Goal: Communication & Community: Ask a question

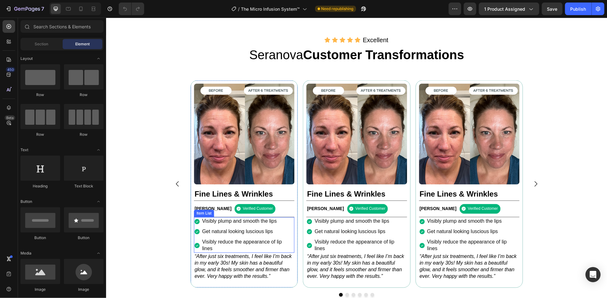
scroll to position [504, 0]
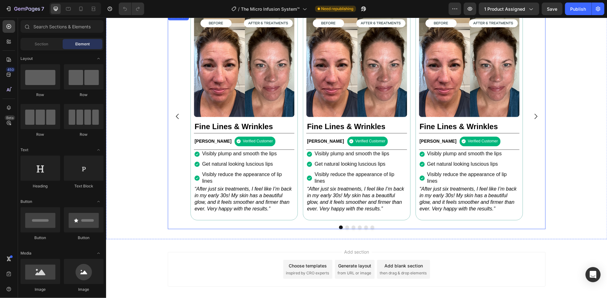
click at [345, 229] on button "Dot" at bounding box center [347, 227] width 4 height 4
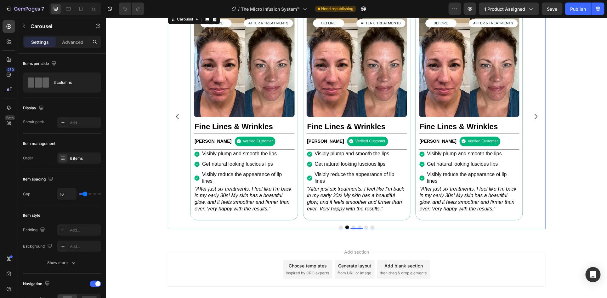
click at [339, 229] on button "Dot" at bounding box center [341, 227] width 4 height 4
click at [80, 11] on icon at bounding box center [81, 9] width 6 height 6
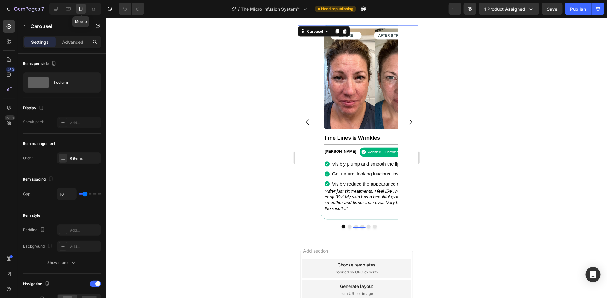
type input "100%"
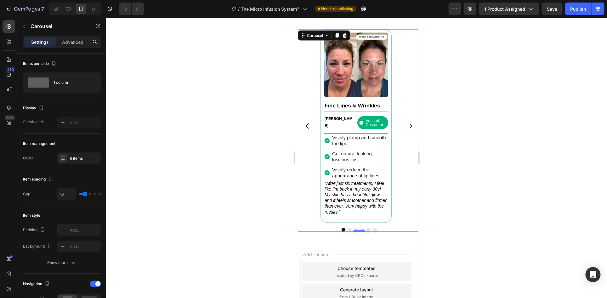
scroll to position [490, 0]
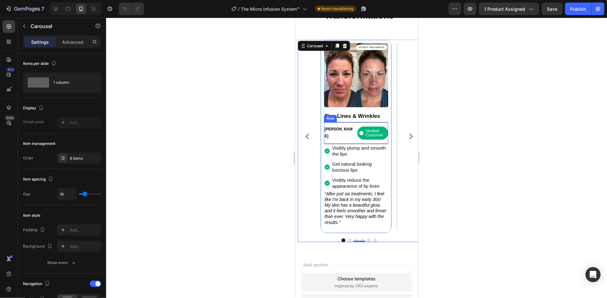
click at [336, 140] on div "[PERSON_NAME] Text Block Verified Customer Item List Row" at bounding box center [356, 133] width 64 height 22
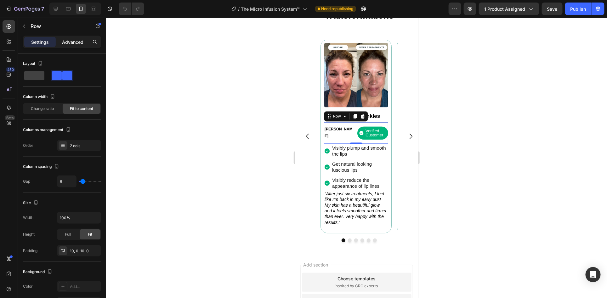
click at [69, 41] on p "Advanced" at bounding box center [72, 42] width 21 height 7
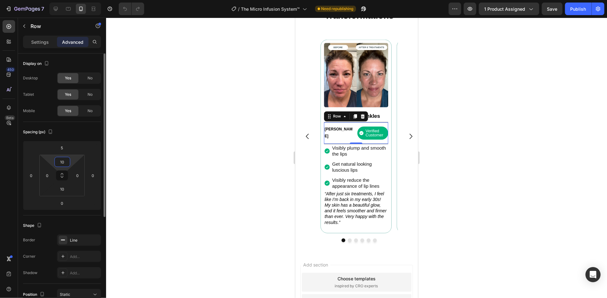
click at [64, 160] on input "10" at bounding box center [62, 161] width 13 height 9
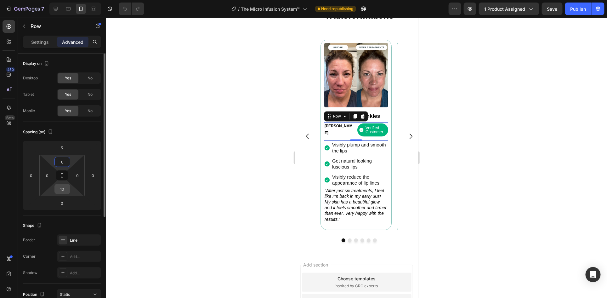
type input "0"
click at [63, 189] on input "10" at bounding box center [62, 188] width 13 height 9
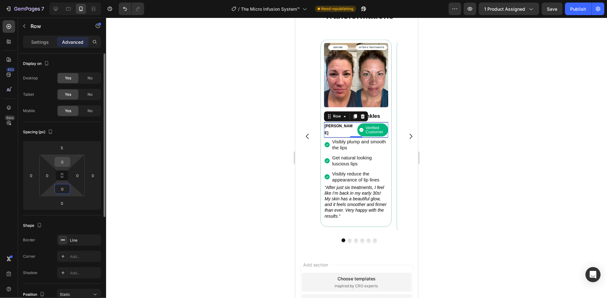
type input "0"
click at [64, 161] on input "0" at bounding box center [62, 161] width 13 height 9
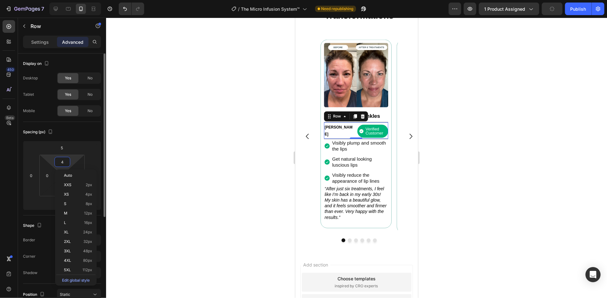
type input "5"
drag, startPoint x: 52, startPoint y: 192, endPoint x: 58, endPoint y: 192, distance: 5.7
click at [53, 0] on html "7 Version history / The Micro Infusion System™ Need republishing Preview 1 prod…" at bounding box center [303, 0] width 607 height 0
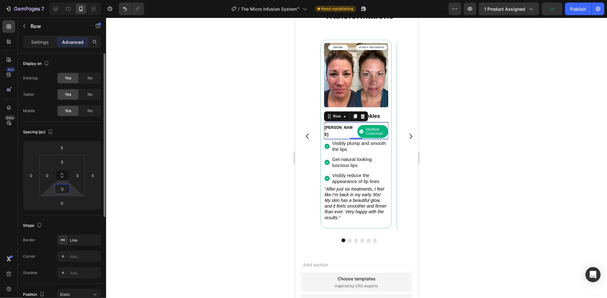
click at [60, 190] on input "0" at bounding box center [62, 188] width 13 height 9
type input "5"
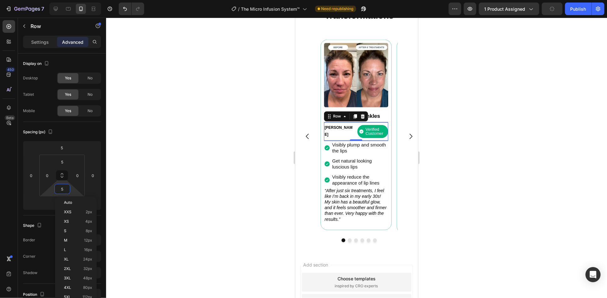
click at [343, 136] on div "[PERSON_NAME] Text Block" at bounding box center [339, 131] width 31 height 15
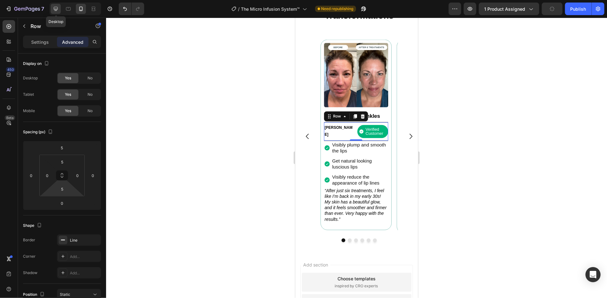
click at [56, 11] on icon at bounding box center [56, 9] width 6 height 6
type input "10"
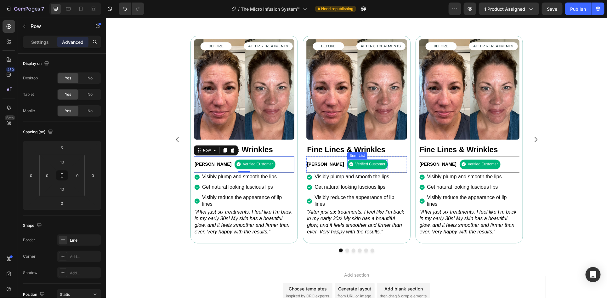
scroll to position [501, 0]
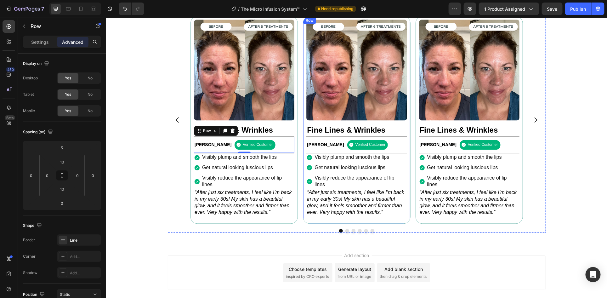
click at [352, 101] on img at bounding box center [356, 70] width 100 height 100
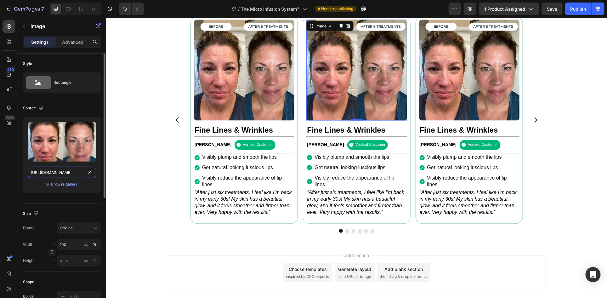
paste input "302e4010-8719-48a8-a6f0-4ebaa621aef4.webp?v=6872546394072720029"
type input "[URL][DOMAIN_NAME]"
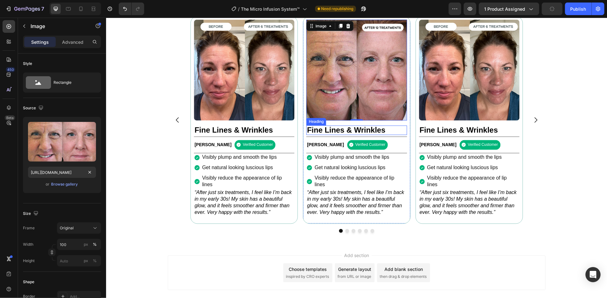
click at [381, 132] on h2 "Fine Lines & Wrinkles" at bounding box center [356, 129] width 100 height 9
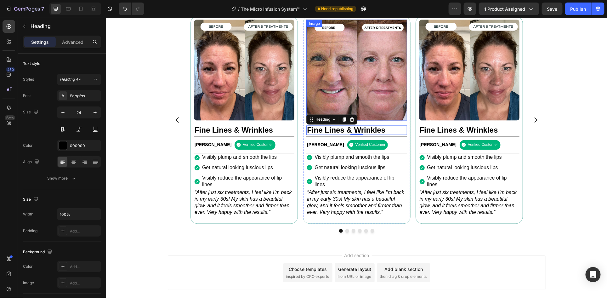
scroll to position [459, 0]
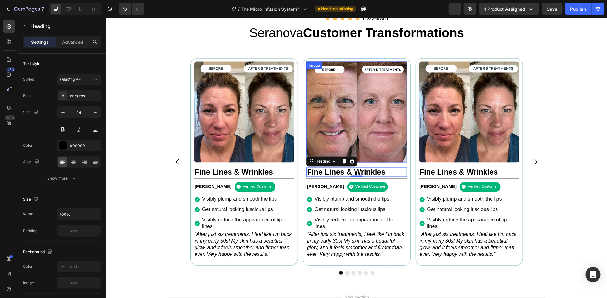
click at [358, 106] on img at bounding box center [356, 111] width 100 height 100
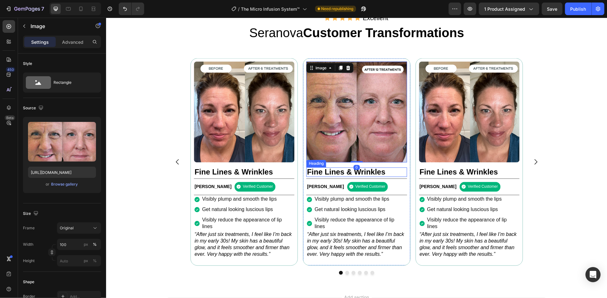
click at [399, 173] on h2 "Fine Lines & Wrinkles" at bounding box center [356, 171] width 100 height 9
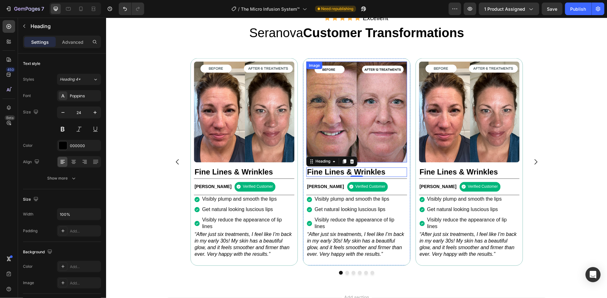
click at [377, 134] on img at bounding box center [356, 111] width 100 height 100
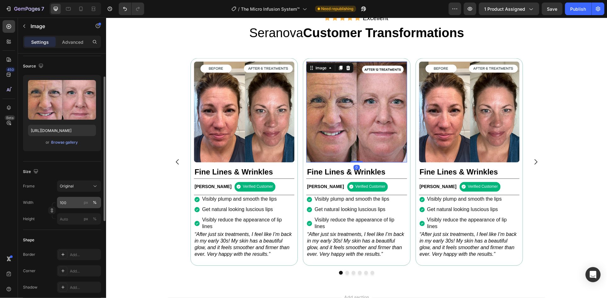
scroll to position [84, 0]
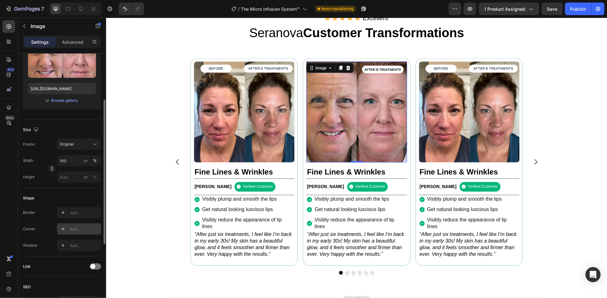
click at [80, 231] on div "Add..." at bounding box center [85, 229] width 30 height 6
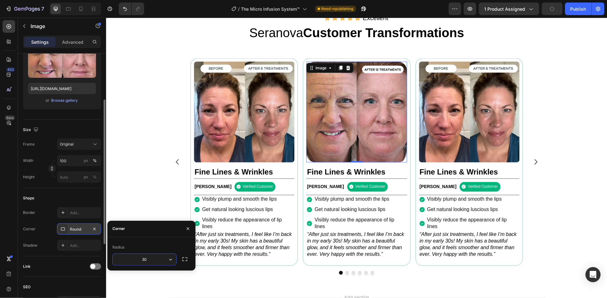
type input "31"
click at [253, 117] on img at bounding box center [244, 111] width 100 height 100
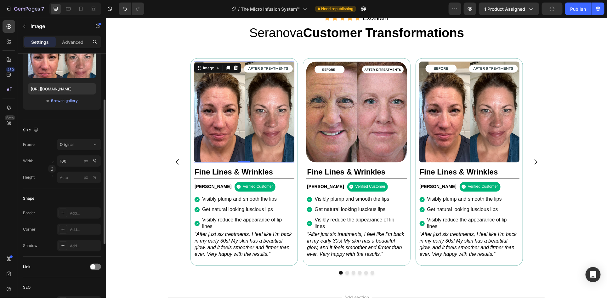
scroll to position [42, 0]
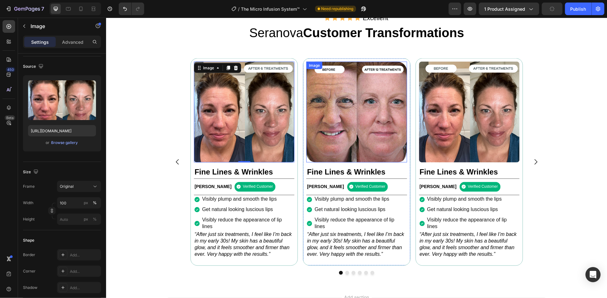
click at [353, 138] on img at bounding box center [356, 111] width 100 height 100
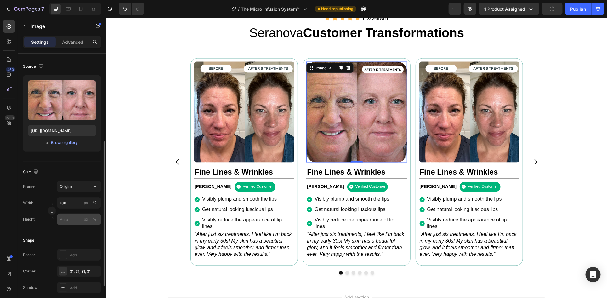
scroll to position [83, 0]
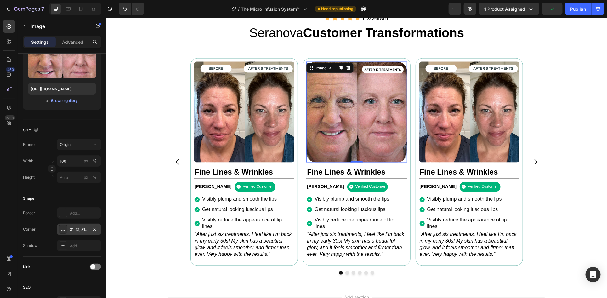
click at [79, 226] on div "31, 31, 31, 31" at bounding box center [79, 229] width 44 height 11
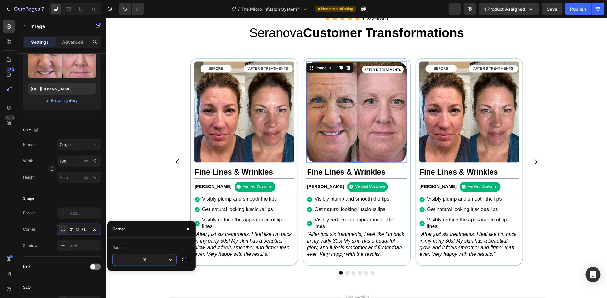
click at [146, 260] on input "31" at bounding box center [145, 259] width 64 height 11
type input "15"
click at [399, 172] on h2 "Fine Lines & Wrinkles" at bounding box center [356, 171] width 100 height 9
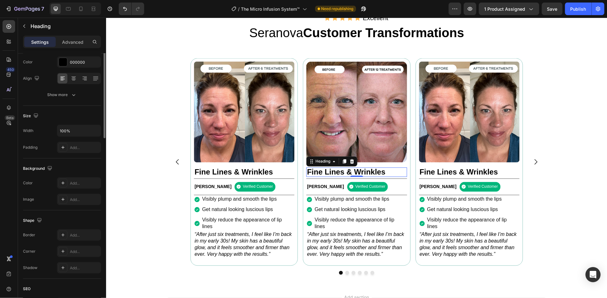
scroll to position [0, 0]
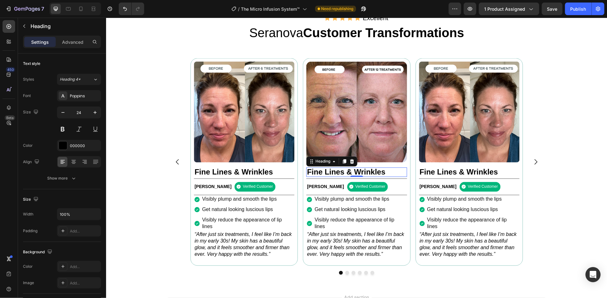
click at [365, 171] on h2 "Fine Lines & Wrinkles" at bounding box center [356, 171] width 100 height 9
click at [358, 176] on p "[URL][DOMAIN_NAME]" at bounding box center [356, 172] width 99 height 8
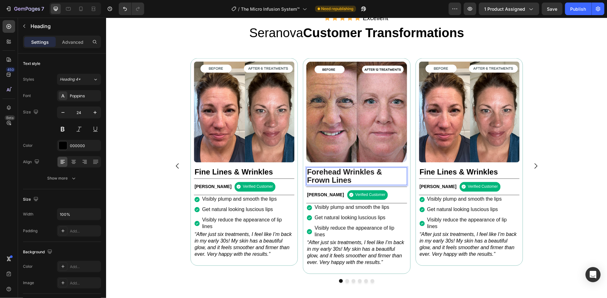
scroll to position [0, 0]
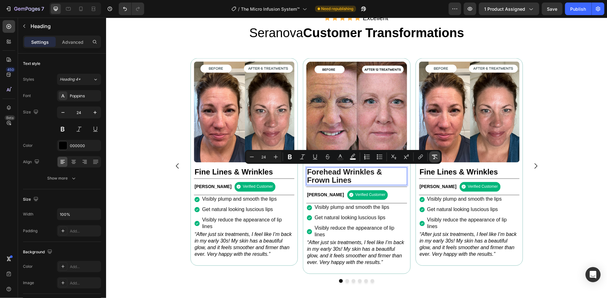
click at [435, 156] on icon "Editor contextual toolbar" at bounding box center [435, 157] width 6 height 6
click at [239, 171] on h2 "Fine Lines & Wrinkles" at bounding box center [244, 171] width 100 height 9
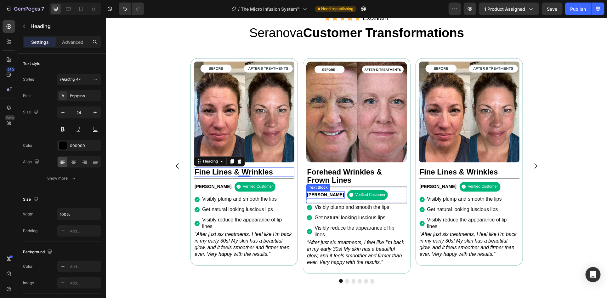
drag, startPoint x: 324, startPoint y: 195, endPoint x: 320, endPoint y: 194, distance: 4.0
click at [323, 195] on p "[PERSON_NAME]" at bounding box center [325, 195] width 37 height 6
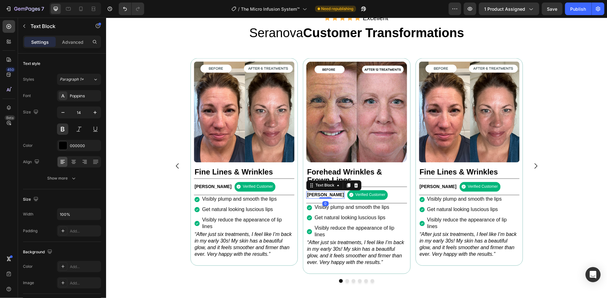
click at [320, 194] on p "[PERSON_NAME]" at bounding box center [325, 195] width 37 height 6
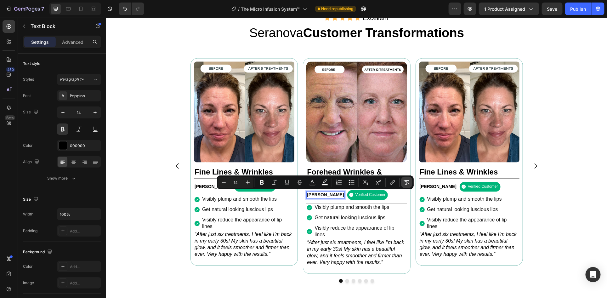
click at [405, 180] on icon "Editor contextual toolbar" at bounding box center [407, 182] width 6 height 6
click at [389, 206] on p "Visibly plump and smooth the lips" at bounding box center [359, 207] width 91 height 7
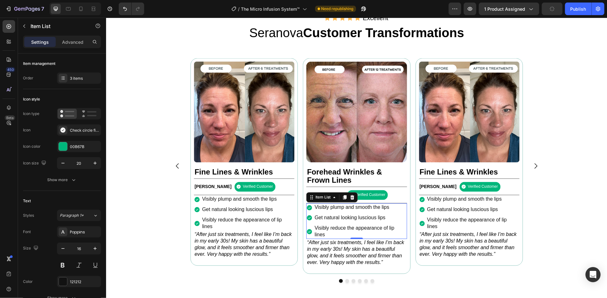
click at [329, 208] on p "Visibly plump and smooth the lips" at bounding box center [359, 207] width 91 height 7
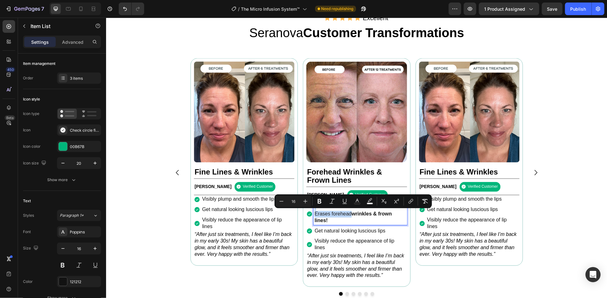
click at [378, 221] on p "Erases forehead wrinkles & frown lines!" at bounding box center [359, 214] width 91 height 20
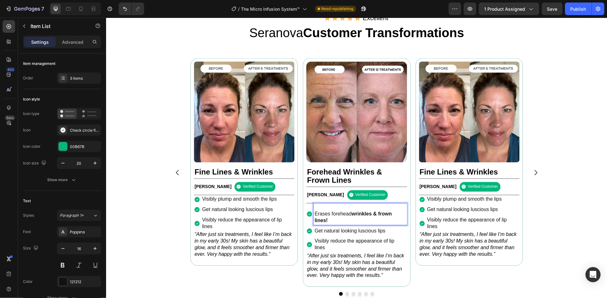
click at [319, 207] on p "Erases forehead wrinkles & frown lines!" at bounding box center [359, 214] width 91 height 20
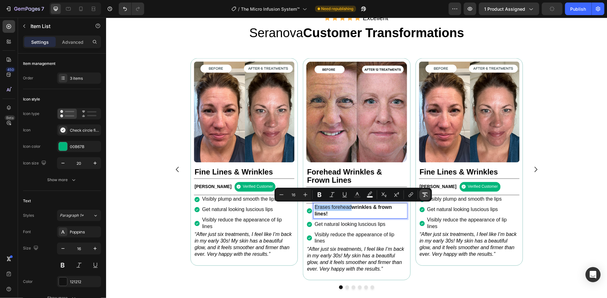
click at [426, 192] on icon "Editor contextual toolbar" at bounding box center [425, 194] width 6 height 4
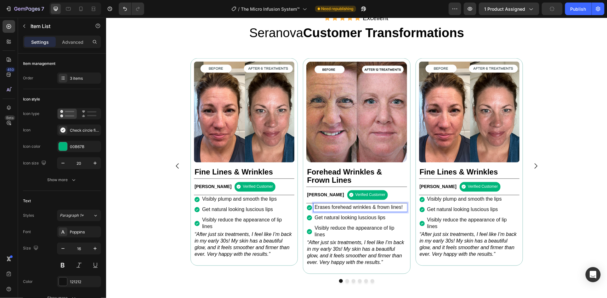
drag, startPoint x: 354, startPoint y: 207, endPoint x: 368, endPoint y: 209, distance: 14.0
click at [381, 209] on p "Erases forehead wrinkles & frown lines!" at bounding box center [359, 207] width 91 height 7
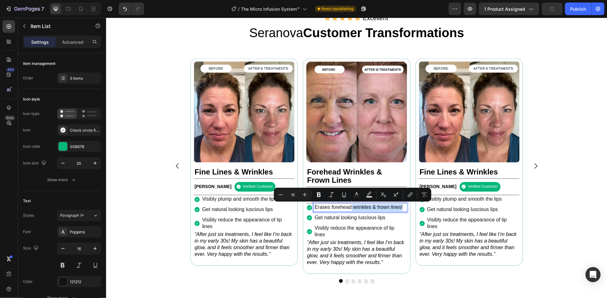
drag, startPoint x: 352, startPoint y: 206, endPoint x: 370, endPoint y: 213, distance: 18.8
click at [370, 211] on p "Erases forehead wrinkles & frown lines!" at bounding box center [359, 207] width 91 height 7
click at [321, 193] on icon "Editor contextual toolbar" at bounding box center [319, 195] width 6 height 6
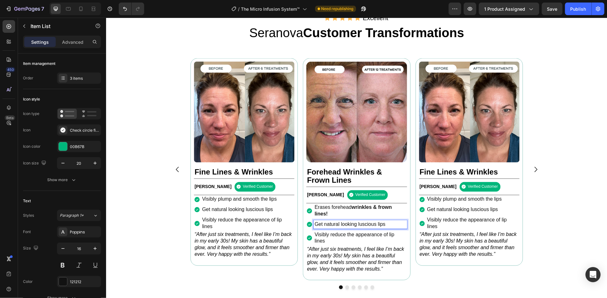
click at [340, 222] on p "Get natural looking luscious lips" at bounding box center [359, 224] width 91 height 7
click at [342, 222] on p "Get natural looking luscious lips" at bounding box center [359, 224] width 91 height 7
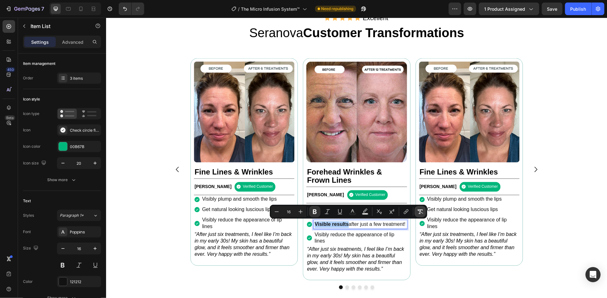
click at [422, 213] on icon "Editor contextual toolbar" at bounding box center [421, 211] width 6 height 4
click at [344, 226] on p "Visible results after just a few treatment!" at bounding box center [359, 224] width 91 height 7
drag, startPoint x: 344, startPoint y: 226, endPoint x: 312, endPoint y: 224, distance: 32.5
click at [314, 224] on p "Visible results after just a few treatment!" at bounding box center [359, 224] width 91 height 7
click at [297, 211] on icon "Editor contextual toolbar" at bounding box center [295, 212] width 6 height 6
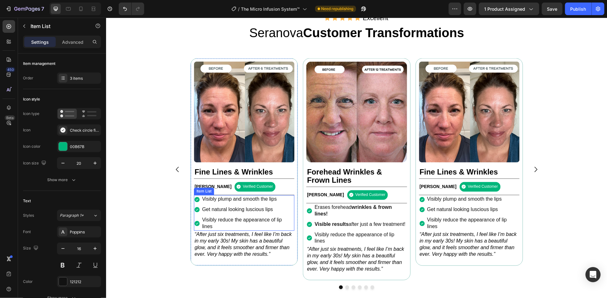
click at [266, 209] on p "Get natural looking luscious lips" at bounding box center [247, 209] width 91 height 7
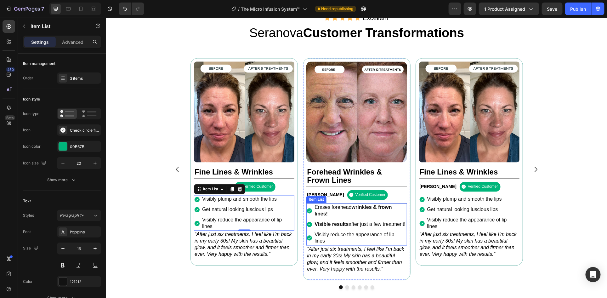
click at [331, 224] on strong "Visible results" at bounding box center [331, 223] width 34 height 5
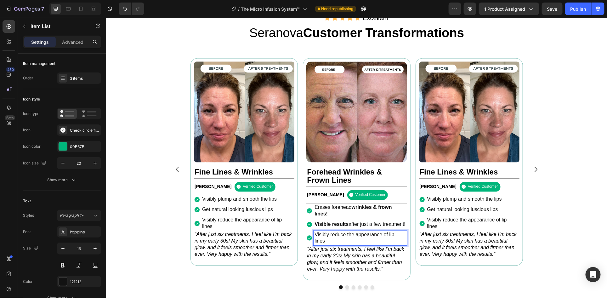
click at [332, 245] on p "Visibly reduce the appearance of lip lines" at bounding box center [359, 238] width 91 height 13
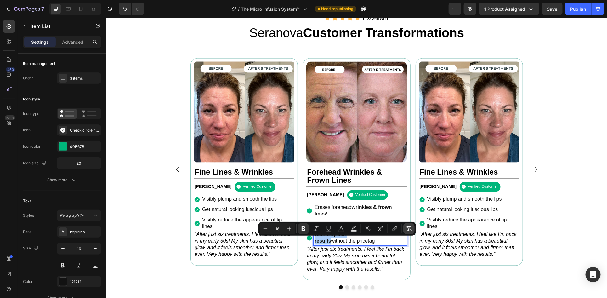
click at [412, 226] on icon "Editor contextual toolbar" at bounding box center [409, 229] width 6 height 6
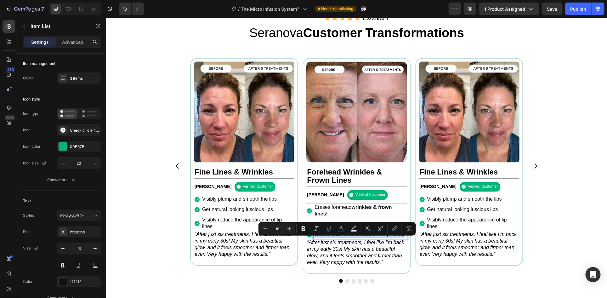
click at [369, 238] on p "Celebrity like results without the pricetag" at bounding box center [359, 235] width 91 height 7
drag, startPoint x: 363, startPoint y: 240, endPoint x: 312, endPoint y: 238, distance: 51.4
click at [314, 238] on p "Celebrity like results without the pricetag" at bounding box center [359, 235] width 91 height 7
click at [304, 231] on icon "Editor contextual toolbar" at bounding box center [303, 228] width 4 height 5
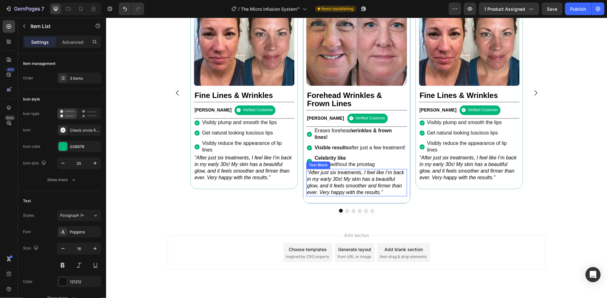
scroll to position [542, 0]
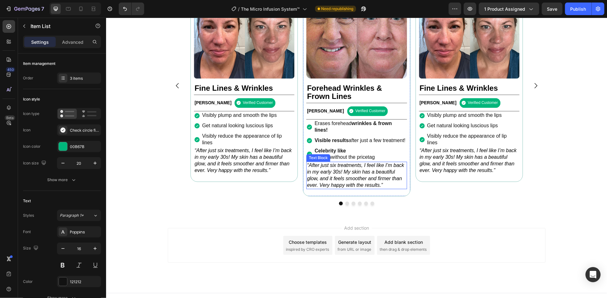
click at [359, 187] on icon "“After just six treatments, I feel like I’m back in my early 30s! My skin has a…" at bounding box center [355, 175] width 97 height 25
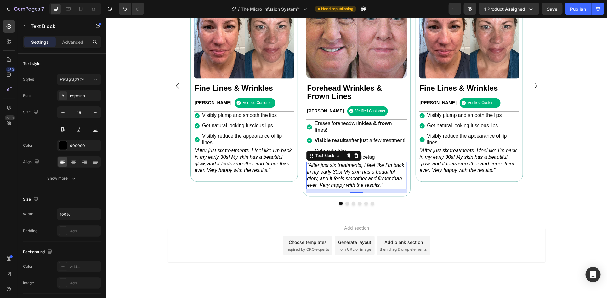
click at [339, 184] on icon "“After just six treatments, I feel like I’m back in my early 30s! My skin has a…" at bounding box center [355, 175] width 97 height 25
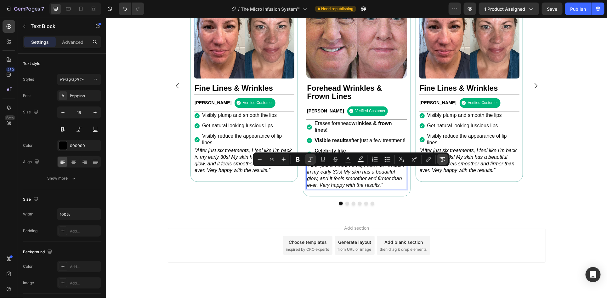
click at [441, 159] on icon "Editor contextual toolbar" at bounding box center [443, 159] width 6 height 6
click at [314, 159] on button "Italic" at bounding box center [310, 159] width 11 height 11
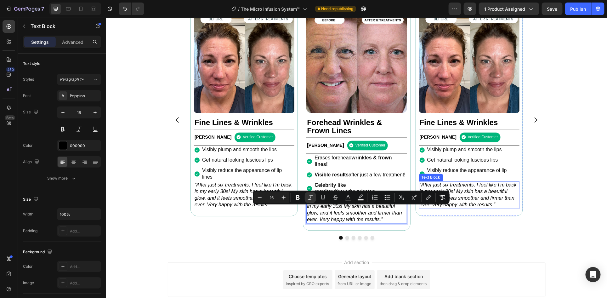
scroll to position [501, 0]
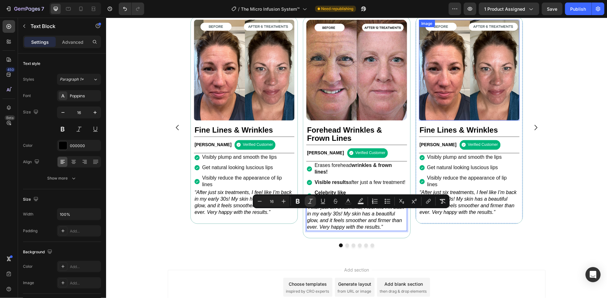
click at [463, 83] on img at bounding box center [469, 70] width 100 height 100
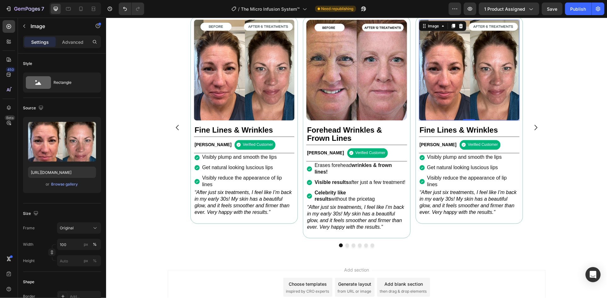
click at [455, 95] on img at bounding box center [469, 70] width 100 height 100
click at [54, 175] on input "[URL][DOMAIN_NAME]" at bounding box center [62, 172] width 68 height 11
paste input "b50e65ac-8282-4b69-8ef9-7ddf0ab4dc3e.webp?v=767339439647680575"
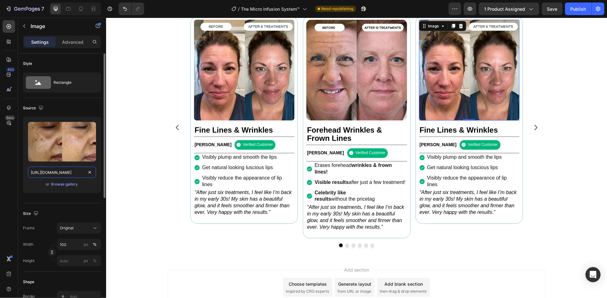
scroll to position [0, 250]
click at [66, 172] on input "[URL][DOMAIN_NAME]" at bounding box center [62, 172] width 68 height 11
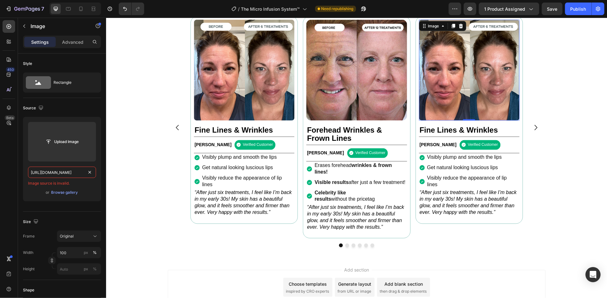
type input "[URL][DOMAIN_NAME]"
click at [462, 92] on img at bounding box center [469, 70] width 100 height 100
click at [69, 175] on input "[URL][DOMAIN_NAME]" at bounding box center [62, 172] width 68 height 11
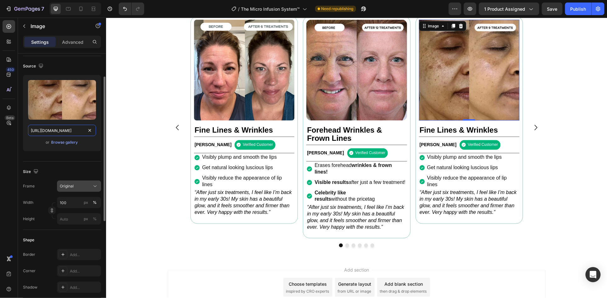
scroll to position [84, 0]
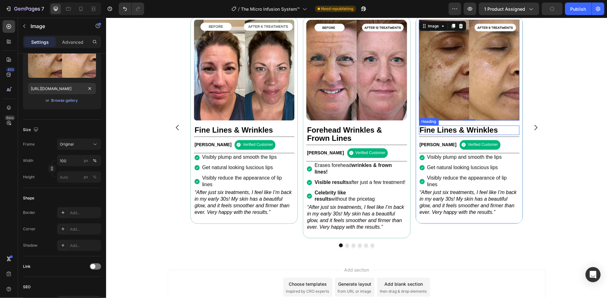
click at [504, 129] on h2 "Fine Lines & Wrinkles" at bounding box center [469, 129] width 100 height 9
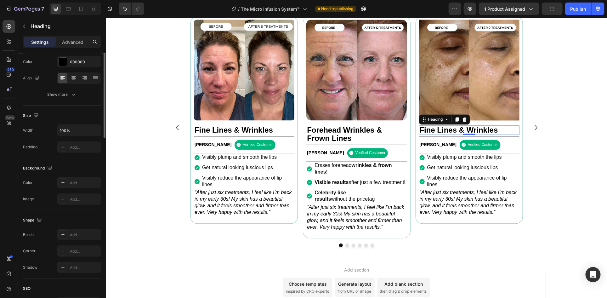
scroll to position [0, 0]
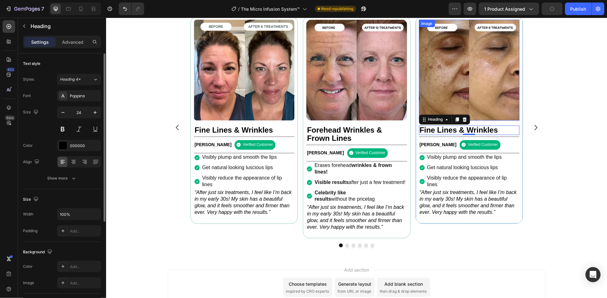
click at [505, 111] on img at bounding box center [469, 70] width 100 height 100
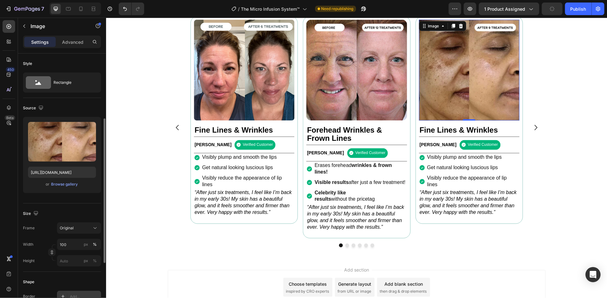
scroll to position [84, 0]
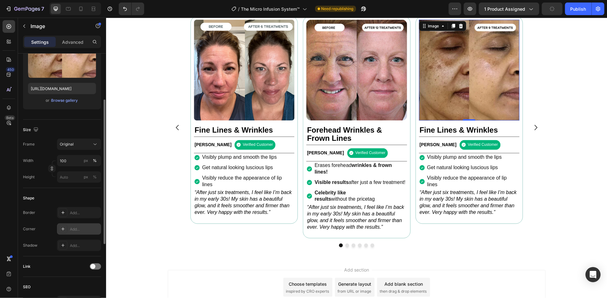
click at [77, 229] on div "Add..." at bounding box center [85, 229] width 30 height 6
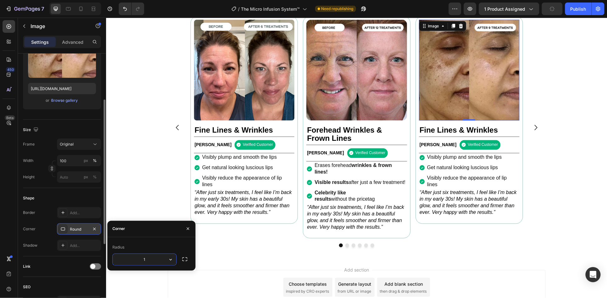
type input "15"
click at [479, 129] on h2 "Fine Lines & Wrinkles" at bounding box center [469, 129] width 100 height 9
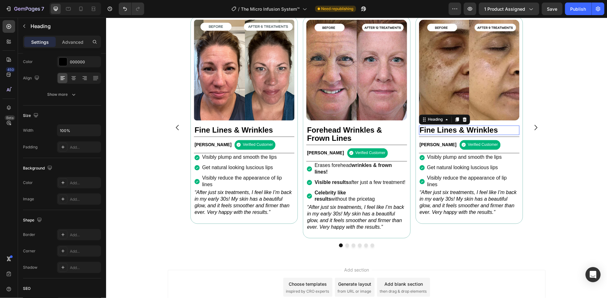
scroll to position [0, 0]
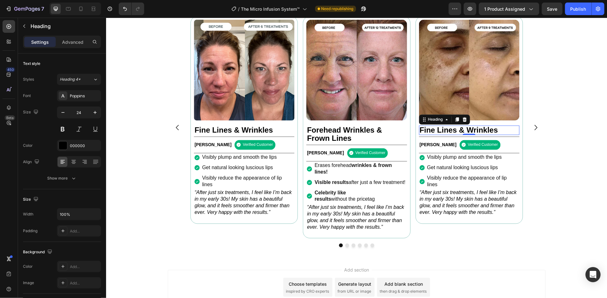
click at [455, 131] on h2 "Fine Lines & Wrinkles" at bounding box center [469, 129] width 100 height 9
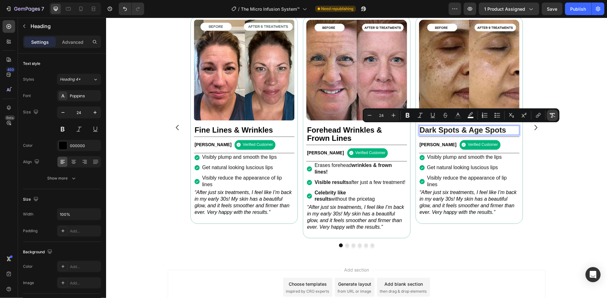
click at [549, 113] on button "Remove Format" at bounding box center [552, 115] width 11 height 11
click at [433, 147] on p "[PERSON_NAME]" at bounding box center [438, 145] width 37 height 6
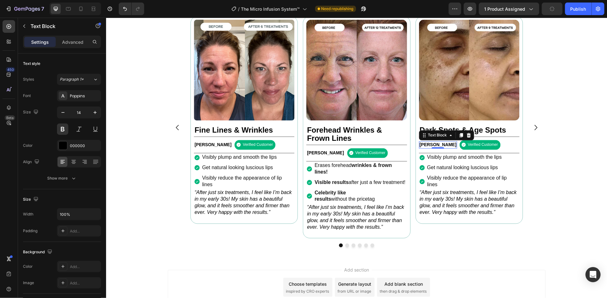
click at [426, 146] on p "[PERSON_NAME]" at bounding box center [438, 145] width 37 height 6
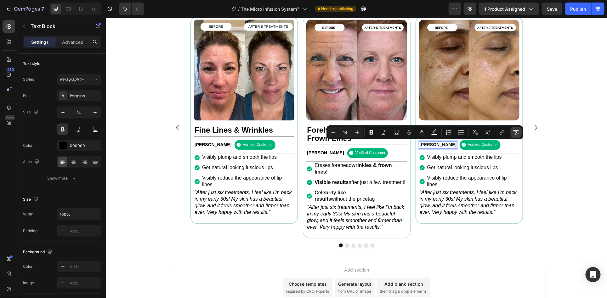
click at [516, 127] on button "Remove Format" at bounding box center [516, 132] width 11 height 11
click at [443, 157] on p "Visibly plump and smooth the lips" at bounding box center [472, 157] width 91 height 7
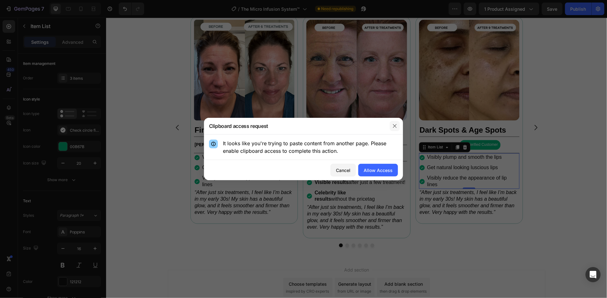
click at [396, 126] on icon "button" at bounding box center [394, 125] width 5 height 5
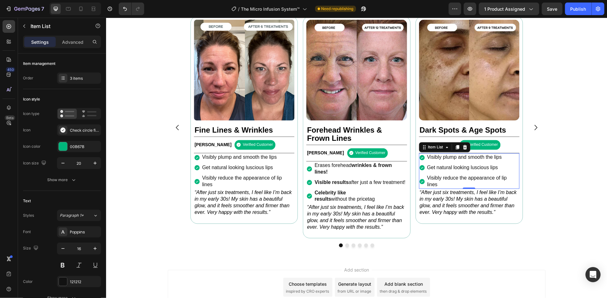
click at [462, 157] on p "Visibly plump and smooth the lips" at bounding box center [472, 157] width 91 height 7
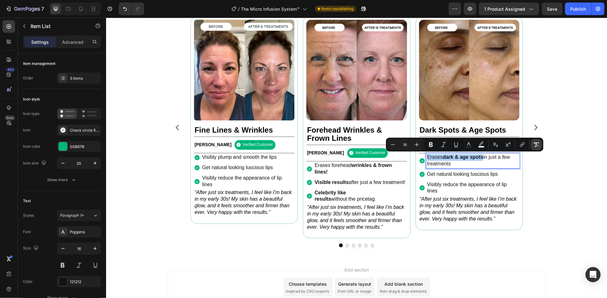
click at [534, 142] on icon "Editor contextual toolbar" at bounding box center [537, 144] width 6 height 6
click at [459, 156] on p "Erases dark & age spots in just a few treatments" at bounding box center [472, 160] width 91 height 13
drag, startPoint x: 442, startPoint y: 158, endPoint x: 482, endPoint y: 157, distance: 39.7
click at [483, 157] on p "Erases dark & age spots in just a few treatments" at bounding box center [472, 160] width 91 height 13
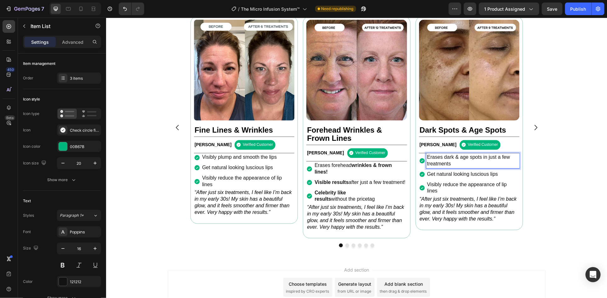
click at [484, 159] on p "Erases dark & age spots in just a few treatments" at bounding box center [472, 160] width 91 height 13
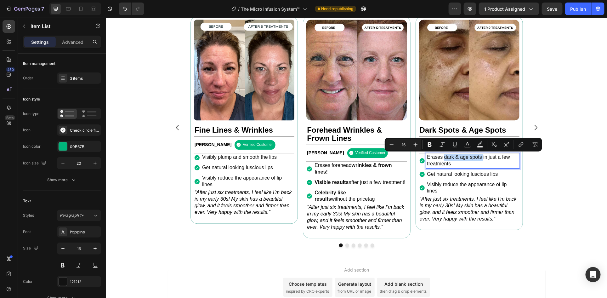
drag, startPoint x: 484, startPoint y: 159, endPoint x: 446, endPoint y: 157, distance: 38.2
click at [446, 157] on p "Erases dark & age spots in just a few treatments" at bounding box center [472, 160] width 91 height 13
click at [427, 146] on icon "Editor contextual toolbar" at bounding box center [430, 144] width 6 height 6
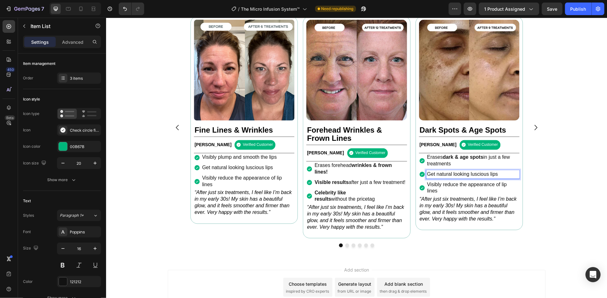
click at [454, 175] on p "Get natural looking luscious lips" at bounding box center [472, 174] width 91 height 7
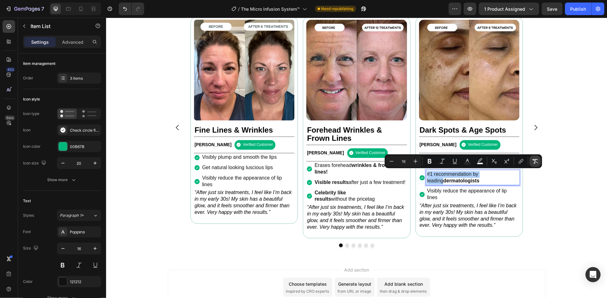
click at [536, 163] on icon "Editor contextual toolbar" at bounding box center [535, 161] width 6 height 6
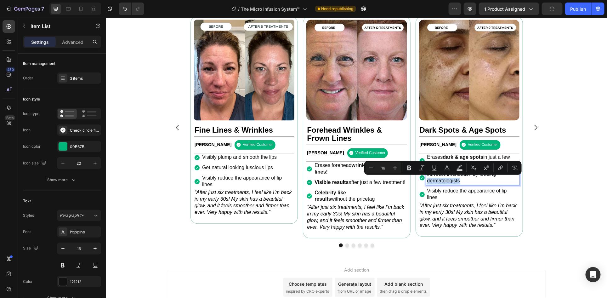
drag, startPoint x: 467, startPoint y: 181, endPoint x: 424, endPoint y: 179, distance: 42.9
click at [427, 179] on p "#1 recommendation by leading dermatologists" at bounding box center [472, 177] width 91 height 13
click at [409, 169] on icon "Editor contextual toolbar" at bounding box center [410, 168] width 4 height 5
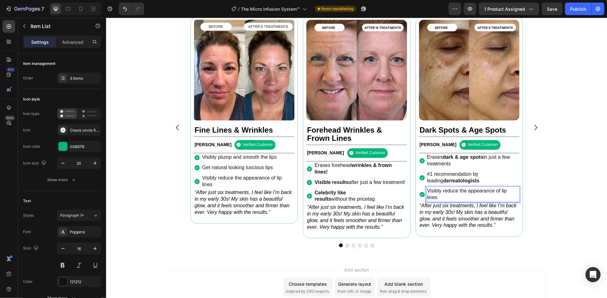
click at [449, 197] on p "Visibly reduce the appearance of lip lines" at bounding box center [472, 194] width 91 height 13
click at [460, 192] on p "Visibly reduce the appearance of lip lines" at bounding box center [472, 194] width 91 height 13
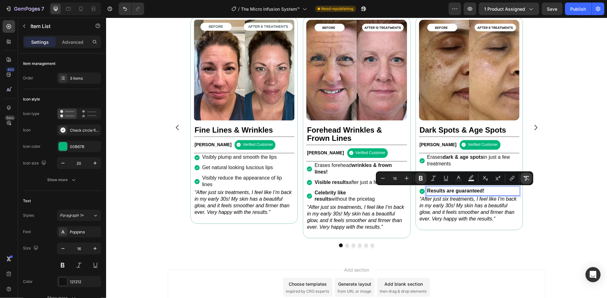
click at [526, 175] on icon "Editor contextual toolbar" at bounding box center [527, 178] width 6 height 6
drag, startPoint x: 486, startPoint y: 189, endPoint x: 424, endPoint y: 191, distance: 62.4
click at [427, 191] on p "Results are guaranteed!" at bounding box center [472, 191] width 91 height 7
click at [421, 182] on button "Bold" at bounding box center [420, 178] width 11 height 11
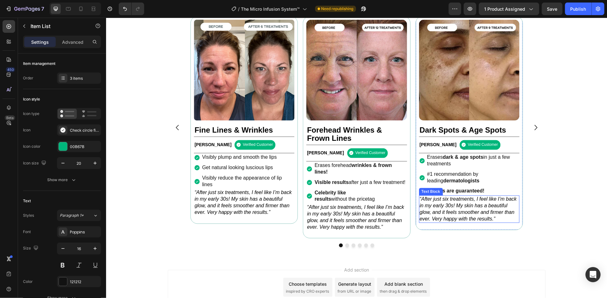
click at [439, 209] on icon "“After just six treatments, I feel like I’m back in my early 30s! My skin has a…" at bounding box center [468, 208] width 97 height 25
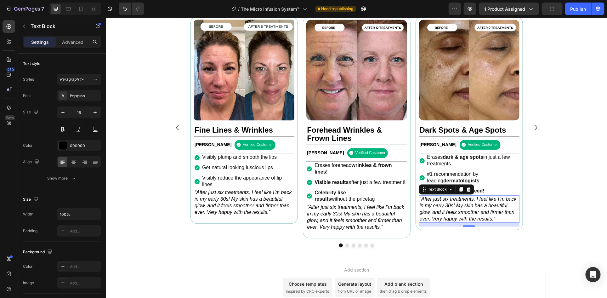
click at [444, 207] on icon "“After just six treatments, I feel like I’m back in my early 30s! My skin has a…" at bounding box center [468, 208] width 97 height 25
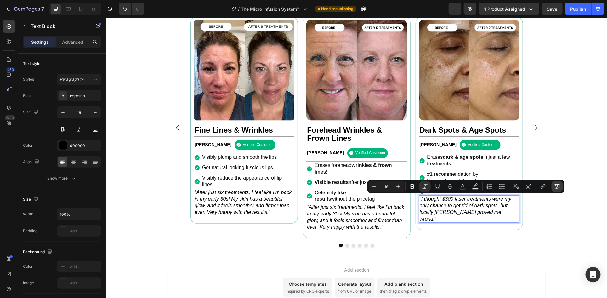
click at [557, 183] on icon "Editor contextual toolbar" at bounding box center [557, 186] width 6 height 6
click at [425, 186] on icon "Editor contextual toolbar" at bounding box center [425, 186] width 6 height 6
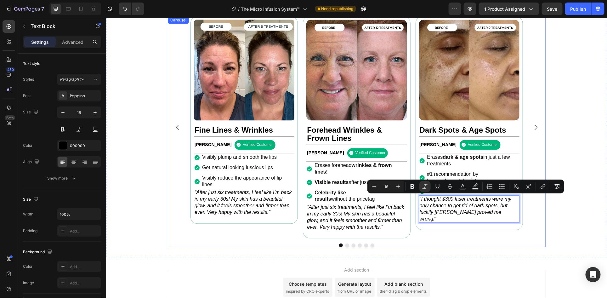
click at [168, 90] on div "Image Fine Lines & Wrinkles Heading [PERSON_NAME] Text Block Verified Customer …" at bounding box center [357, 127] width 378 height 222
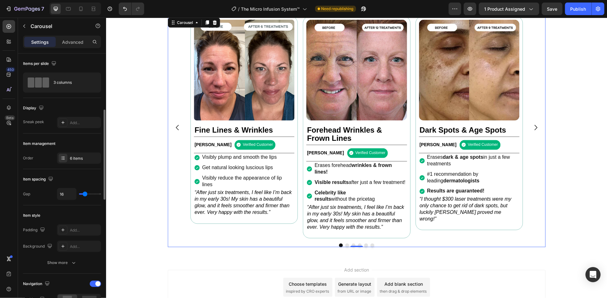
scroll to position [84, 0]
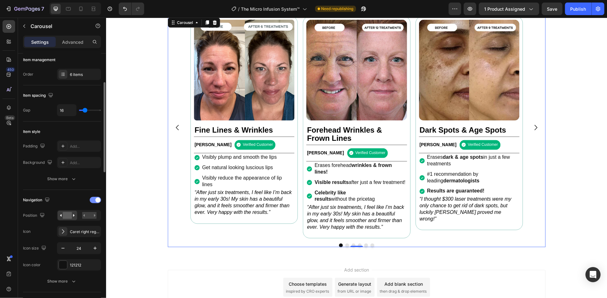
click at [97, 199] on span at bounding box center [97, 200] width 5 height 5
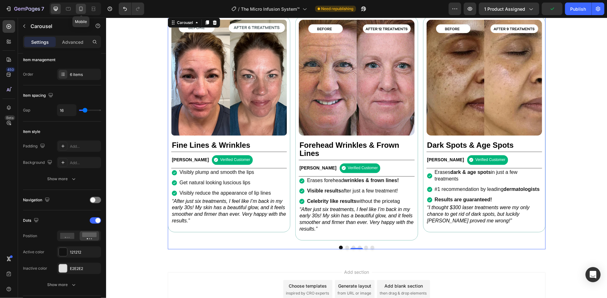
click at [81, 10] on icon at bounding box center [81, 9] width 6 height 6
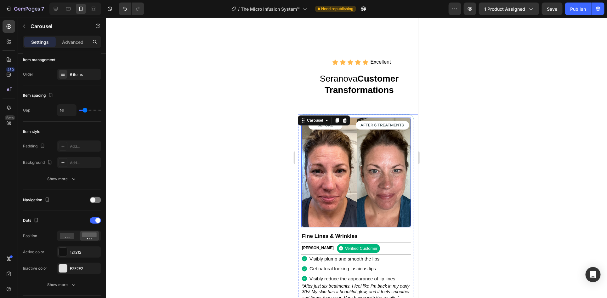
scroll to position [625, 0]
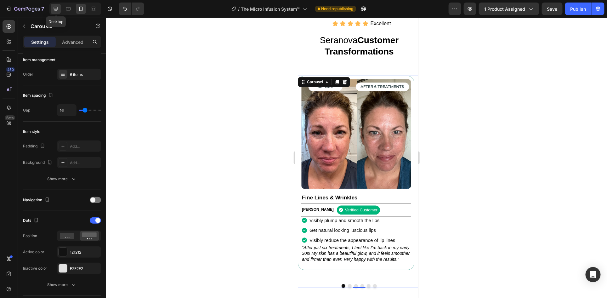
click at [58, 10] on icon at bounding box center [56, 9] width 6 height 6
type input "1200"
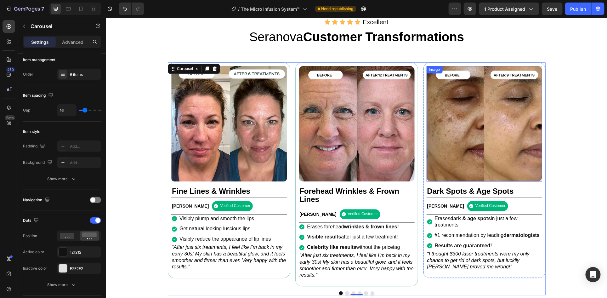
scroll to position [648, 0]
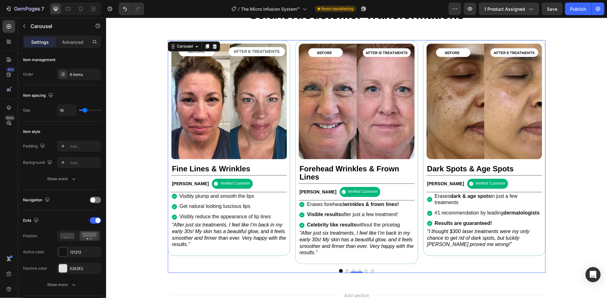
click at [345, 272] on button "Dot" at bounding box center [347, 271] width 4 height 4
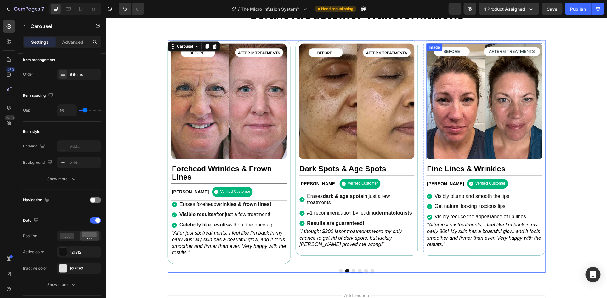
click at [465, 147] on img at bounding box center [485, 101] width 116 height 116
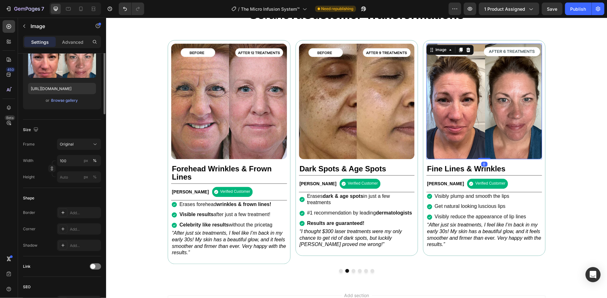
scroll to position [0, 0]
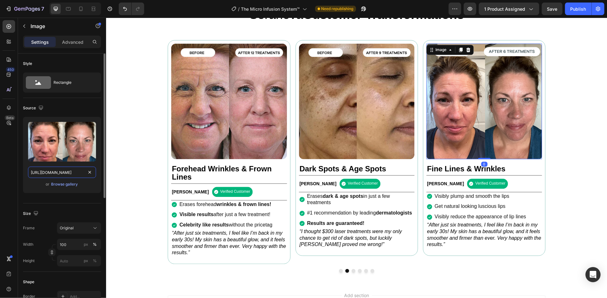
click at [69, 170] on input "[URL][DOMAIN_NAME]" at bounding box center [62, 172] width 68 height 11
paste input "d0118dfa-f8b3-4607-9ccc-5f4739255c8c.webp?v=1267535440971550696"
type input "[URL][DOMAIN_NAME]"
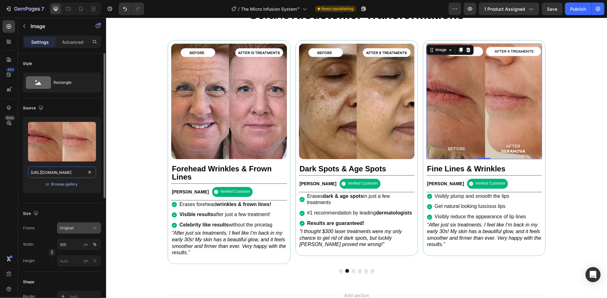
scroll to position [84, 0]
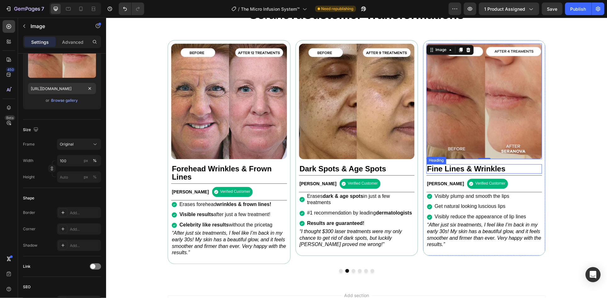
click at [505, 171] on h2 "Fine Lines & Wrinkles" at bounding box center [485, 168] width 116 height 9
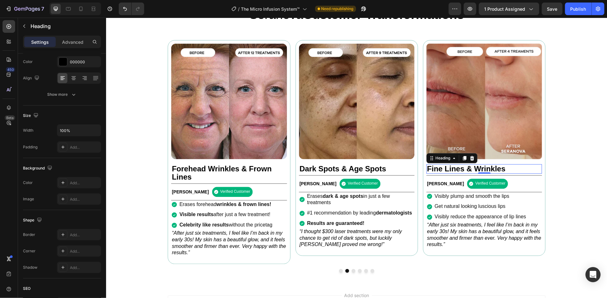
scroll to position [0, 0]
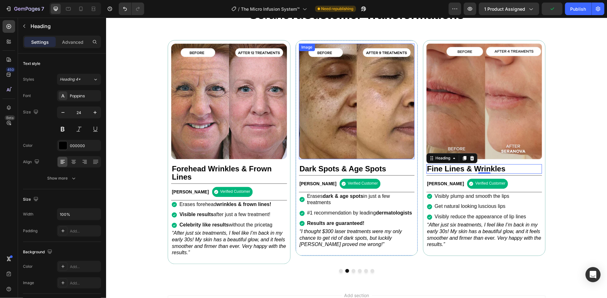
click at [398, 145] on img at bounding box center [357, 101] width 116 height 116
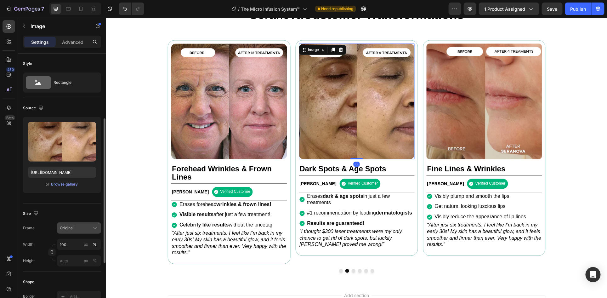
scroll to position [84, 0]
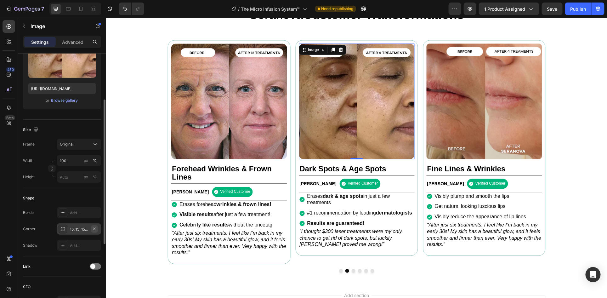
click at [96, 229] on icon "button" at bounding box center [94, 228] width 5 height 5
click at [514, 161] on div "Image Fine Lines & Wrinkles Heading [PERSON_NAME] Text Block Verified Customer …" at bounding box center [485, 147] width 116 height 209
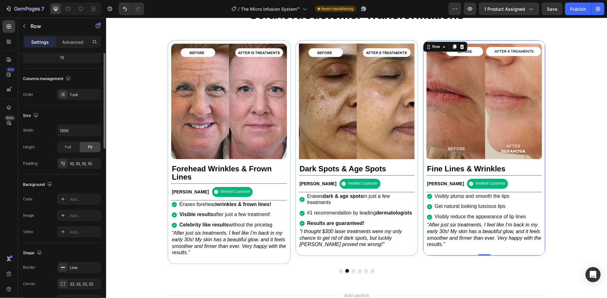
scroll to position [0, 0]
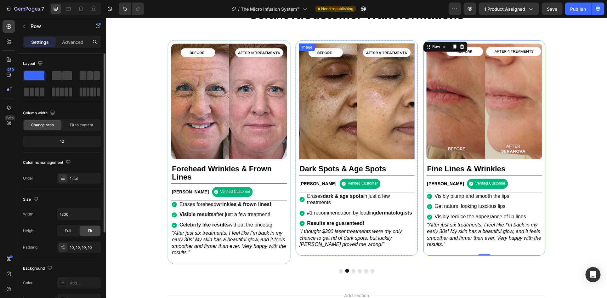
click at [397, 148] on img at bounding box center [357, 101] width 116 height 116
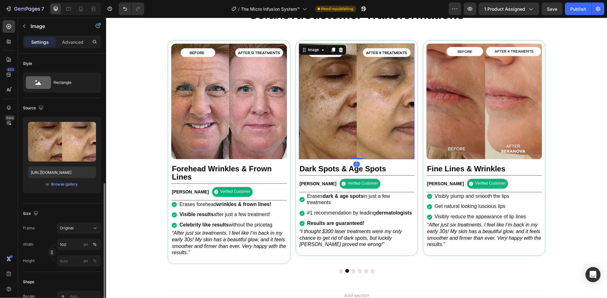
scroll to position [84, 0]
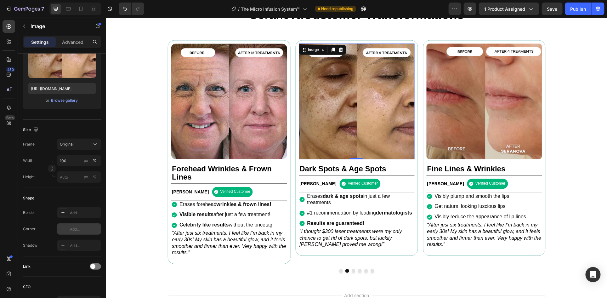
click at [77, 228] on div "Add..." at bounding box center [85, 229] width 30 height 6
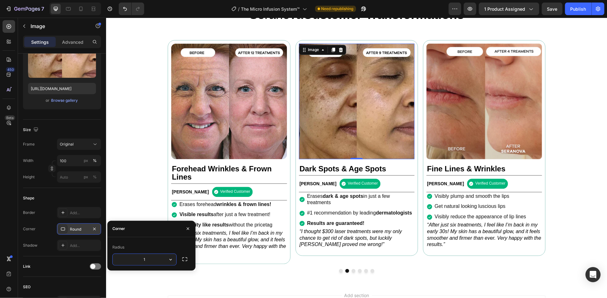
type input "15"
click at [508, 165] on h2 "Fine Lines & Wrinkles" at bounding box center [485, 168] width 116 height 9
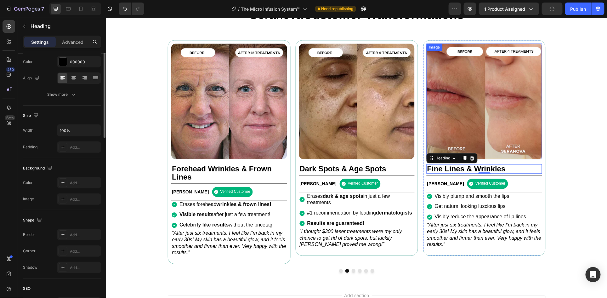
scroll to position [0, 0]
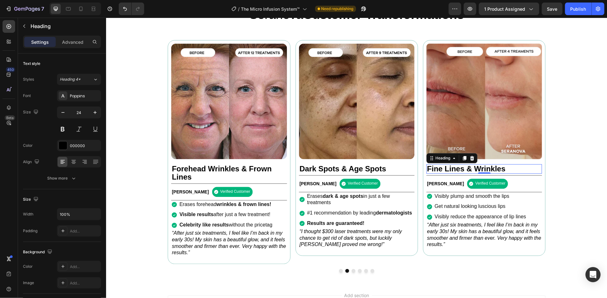
click at [511, 170] on h2 "Fine Lines & Wrinkles" at bounding box center [485, 168] width 116 height 9
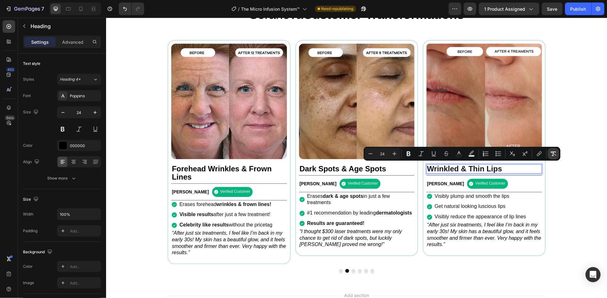
click at [552, 157] on icon "Editor contextual toolbar" at bounding box center [554, 154] width 6 height 6
click at [439, 182] on p "[PERSON_NAME]" at bounding box center [445, 183] width 37 height 6
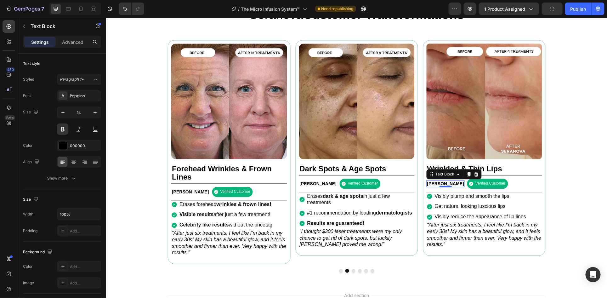
click at [434, 184] on p "[PERSON_NAME]" at bounding box center [445, 183] width 37 height 6
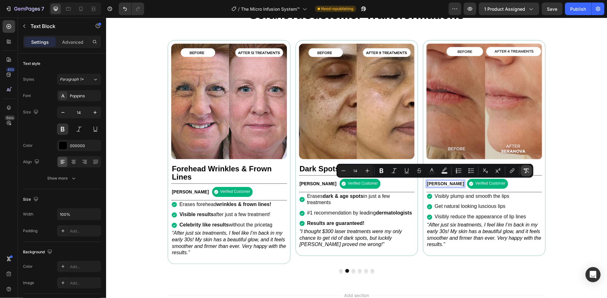
click at [524, 168] on icon "Editor contextual toolbar" at bounding box center [527, 171] width 6 height 6
click at [471, 198] on p "Visibly plump and smooth the lips" at bounding box center [481, 196] width 92 height 7
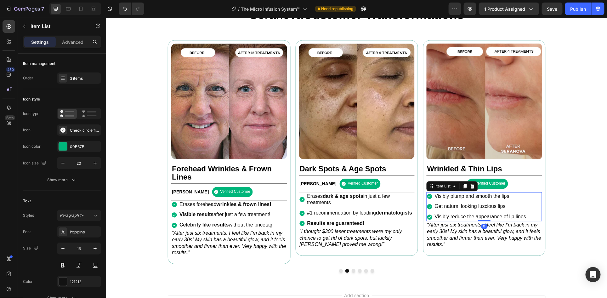
click at [472, 196] on p "Visibly plump and smooth the lips" at bounding box center [481, 196] width 92 height 7
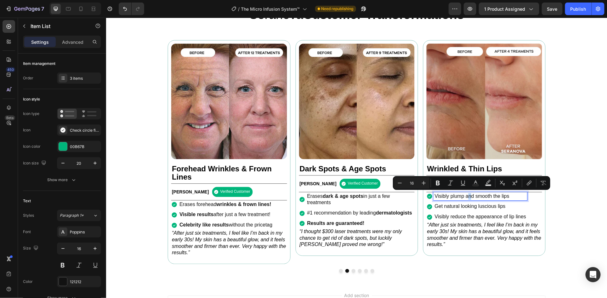
click at [472, 196] on p "Visibly plump and smooth the lips" at bounding box center [481, 196] width 92 height 7
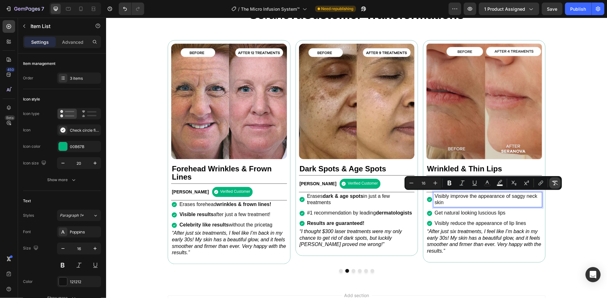
click at [555, 182] on icon "Editor contextual toolbar" at bounding box center [556, 183] width 6 height 4
click at [445, 211] on p "Get natural looking luscious lips" at bounding box center [488, 212] width 106 height 7
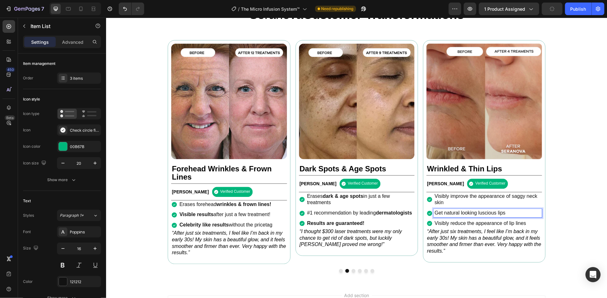
click at [445, 211] on p "Get natural looking luscious lips" at bounding box center [488, 212] width 106 height 7
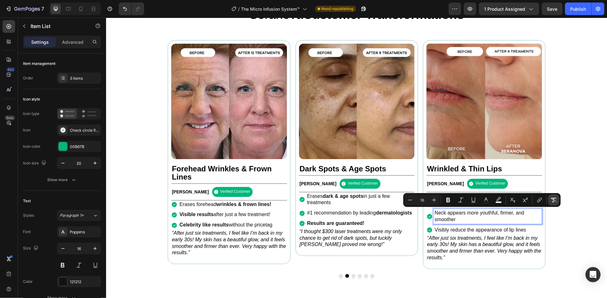
click at [556, 197] on icon "Editor contextual toolbar" at bounding box center [554, 200] width 6 height 6
click at [501, 216] on p "Neck appears more youthful, firmer, and smoother" at bounding box center [488, 215] width 106 height 13
click at [501, 218] on p "Neck appears more youthful, firmer, and smoother" at bounding box center [488, 215] width 106 height 13
click at [427, 209] on div "Neck appears more youthful, firmer, and smoother" at bounding box center [485, 216] width 116 height 15
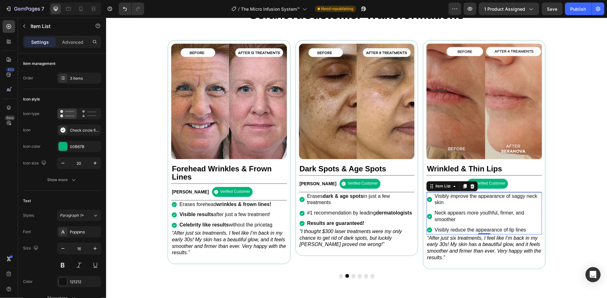
click at [466, 229] on p "Visibly reduce the appearance of lip lines" at bounding box center [488, 229] width 106 height 7
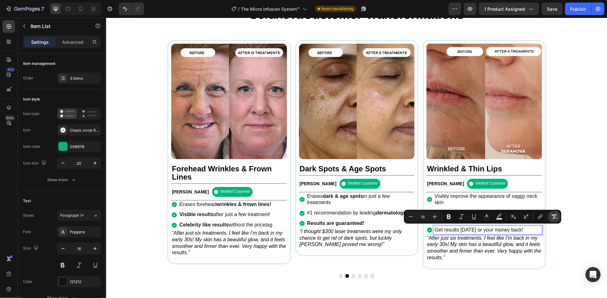
click at [552, 215] on icon "Editor contextual toolbar" at bounding box center [555, 217] width 6 height 6
drag, startPoint x: 505, startPoint y: 255, endPoint x: 480, endPoint y: 241, distance: 28.8
click at [505, 255] on icon "“After just six treatments, I feel like I’m back in my early 30s! My skin has a…" at bounding box center [484, 247] width 114 height 25
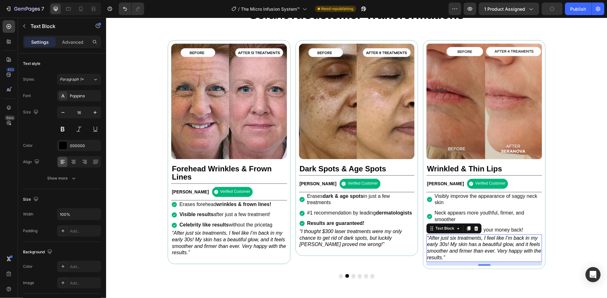
click at [441, 247] on icon "“After just six treatments, I feel like I’m back in my early 30s! My skin has a…" at bounding box center [484, 247] width 114 height 25
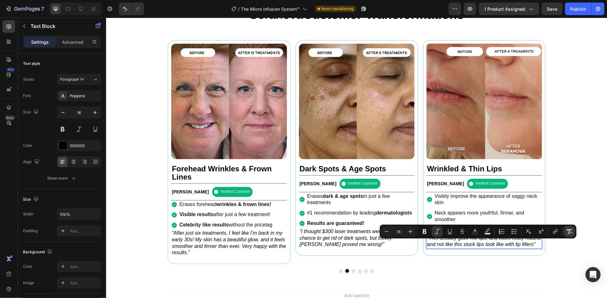
click at [569, 231] on icon "Editor contextual toolbar" at bounding box center [570, 231] width 6 height 6
click at [435, 236] on button "Italic" at bounding box center [437, 231] width 11 height 11
click at [423, 100] on div "Image Wrinkled & Thin Lips Heading [PERSON_NAME] Text Block Verified Customer I…" at bounding box center [484, 148] width 123 height 216
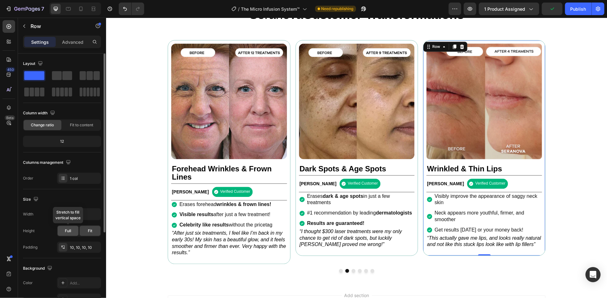
click at [66, 230] on span "Full" at bounding box center [68, 231] width 6 height 6
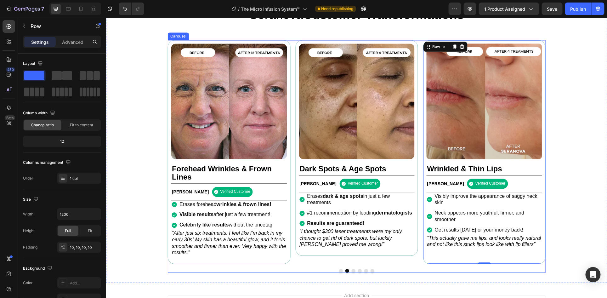
click at [352, 272] on button "Dot" at bounding box center [354, 271] width 4 height 4
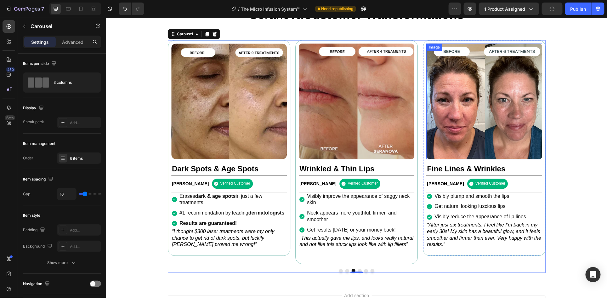
click at [467, 152] on img at bounding box center [485, 101] width 116 height 116
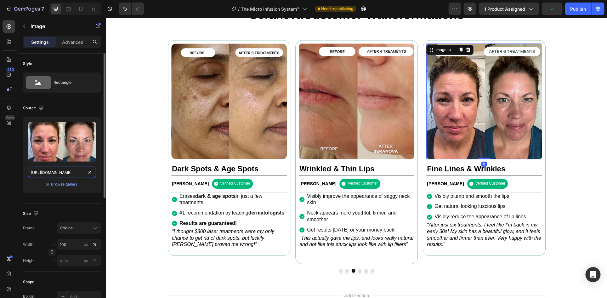
click at [74, 172] on input "[URL][DOMAIN_NAME]" at bounding box center [62, 172] width 68 height 11
paste input "ce0674ab-573a-446f-ae47-43fa14074666.webp?v=8377417174055057204"
type input "[URL][DOMAIN_NAME]"
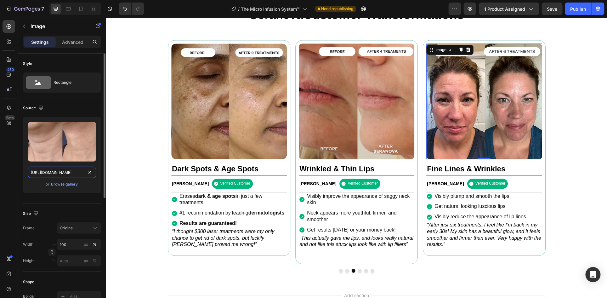
scroll to position [0, 247]
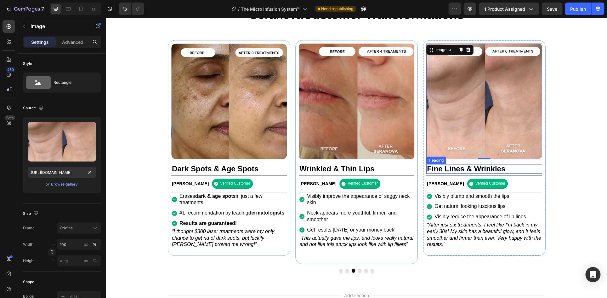
click at [486, 166] on h2 "Fine Lines & Wrinkles" at bounding box center [485, 168] width 116 height 9
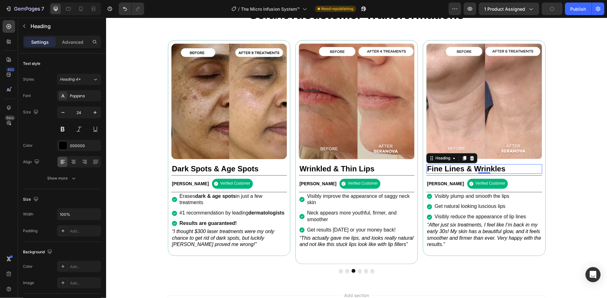
click at [498, 172] on h2 "Fine Lines & Wrinkles" at bounding box center [485, 168] width 116 height 9
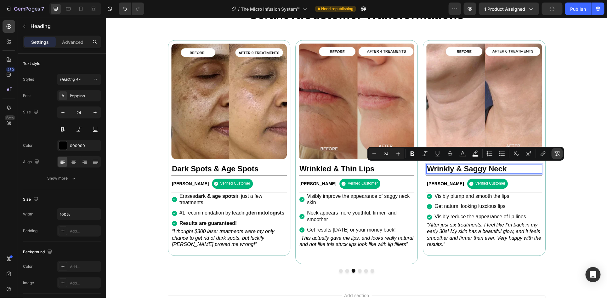
click at [555, 153] on icon "Editor contextual toolbar" at bounding box center [557, 154] width 6 height 6
click at [437, 181] on p "[PERSON_NAME]" at bounding box center [445, 183] width 37 height 6
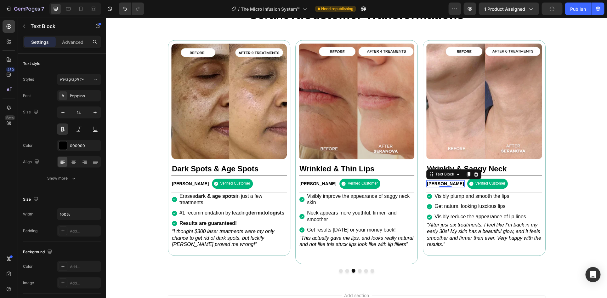
click at [435, 183] on p "[PERSON_NAME]" at bounding box center [445, 183] width 37 height 6
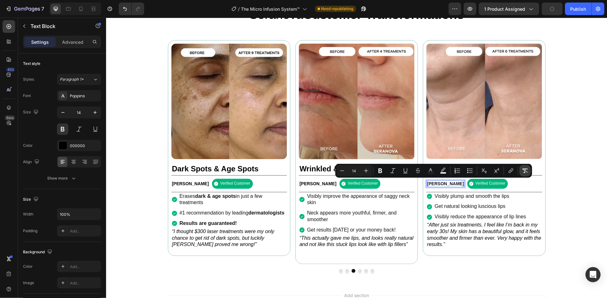
click at [526, 169] on icon "Editor contextual toolbar" at bounding box center [526, 171] width 6 height 4
click at [332, 198] on p "Visibly improve the appearance of saggy neck skin" at bounding box center [360, 199] width 106 height 13
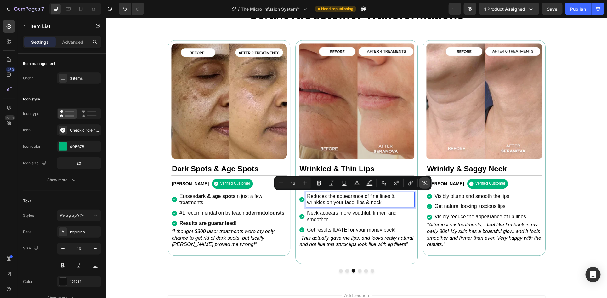
click at [428, 182] on button "Remove Format" at bounding box center [424, 182] width 11 height 11
click at [322, 216] on p "Neck appears more youthful, firmer, and smoother" at bounding box center [360, 215] width 106 height 13
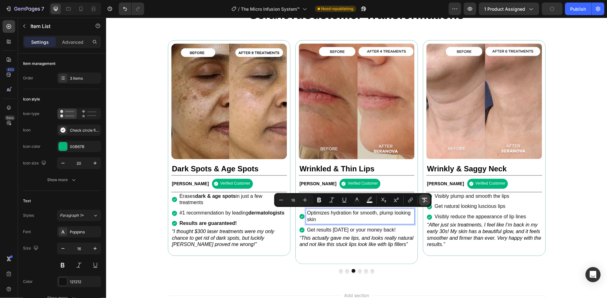
click at [424, 197] on icon "Editor contextual toolbar" at bounding box center [425, 200] width 6 height 6
click at [322, 229] on p "Get results [DATE] or your money back!" at bounding box center [360, 229] width 106 height 7
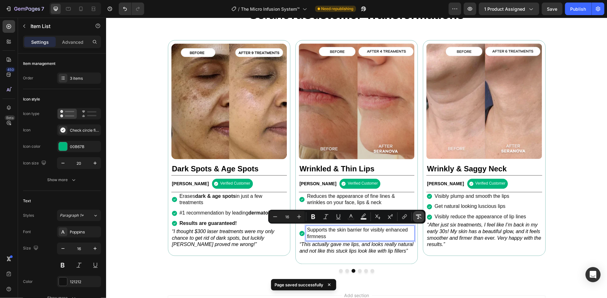
click at [417, 215] on icon "Editor contextual toolbar" at bounding box center [419, 217] width 6 height 4
click at [342, 251] on icon "“This actually gave me lips, and looks really natural and not like this stuck l…" at bounding box center [356, 247] width 114 height 12
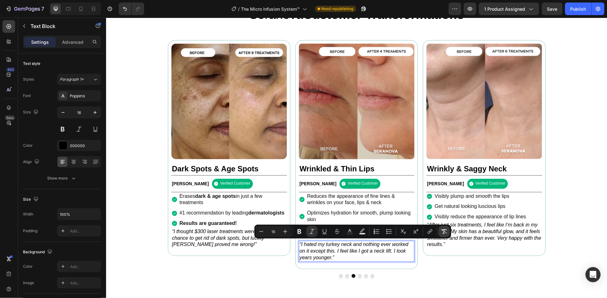
click at [444, 229] on icon "Editor contextual toolbar" at bounding box center [445, 231] width 6 height 4
click at [314, 230] on icon "Editor contextual toolbar" at bounding box center [312, 231] width 6 height 6
click at [295, 125] on div "Image Wrinkled & Thin Lips Heading [PERSON_NAME] Text Block Verified Customer I…" at bounding box center [356, 154] width 123 height 229
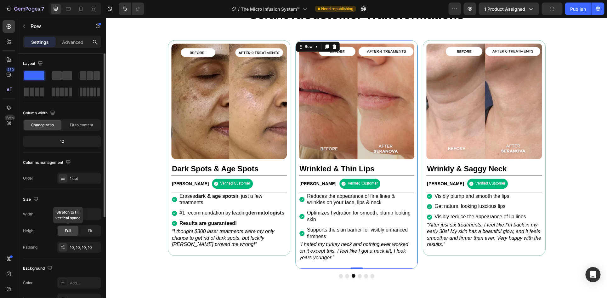
click at [68, 230] on span "Full" at bounding box center [68, 231] width 6 height 6
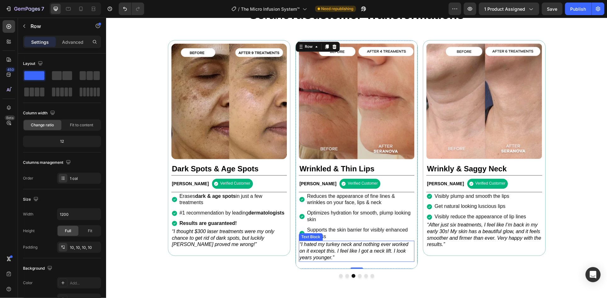
click at [341, 257] on icon "“I hated my turkey neck and nothing ever worked on it except this. I feel like …" at bounding box center [353, 250] width 109 height 19
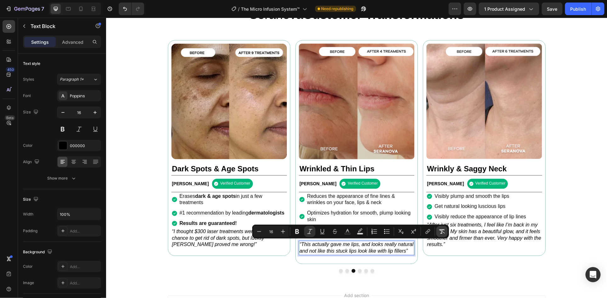
click at [441, 229] on icon "Editor contextual toolbar" at bounding box center [442, 231] width 6 height 4
click at [309, 231] on icon "Editor contextual toolbar" at bounding box center [310, 231] width 6 height 6
click at [497, 236] on icon "“After just six treatments, I feel like I’m back in my early 30s! My skin has a…" at bounding box center [484, 234] width 114 height 25
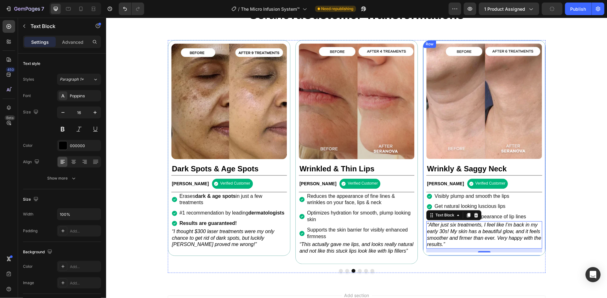
click at [461, 239] on icon "“After just six treatments, I feel like I’m back in my early 30s! My skin has a…" at bounding box center [484, 234] width 114 height 25
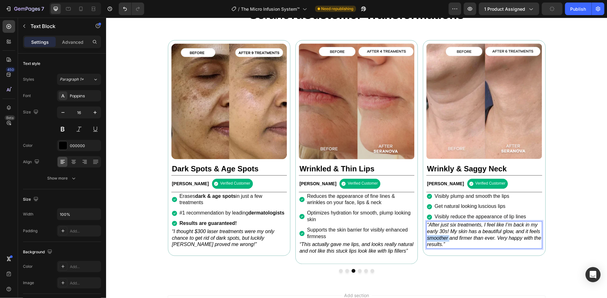
click at [461, 239] on icon "“After just six treatments, I feel like I’m back in my early 30s! My skin has a…" at bounding box center [484, 234] width 114 height 25
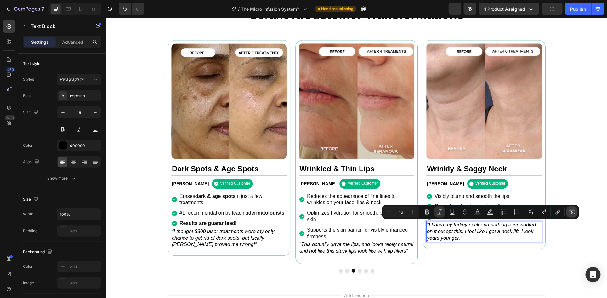
click at [573, 208] on button "Remove Format" at bounding box center [572, 211] width 11 height 11
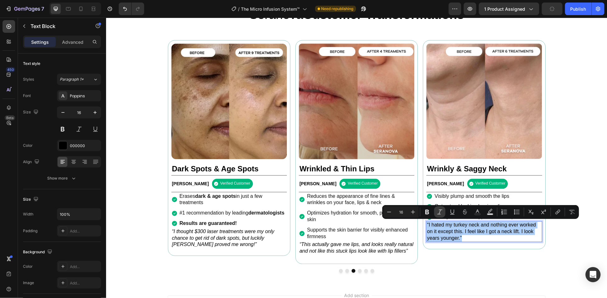
click at [440, 212] on icon "Editor contextual toolbar" at bounding box center [440, 211] width 5 height 5
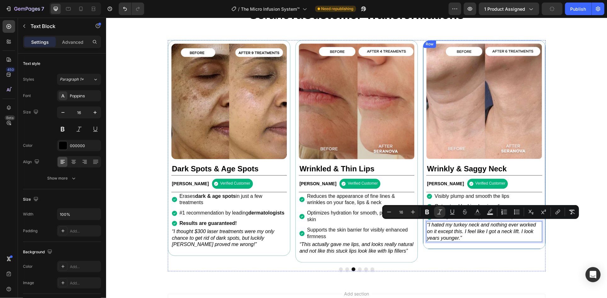
click at [423, 123] on div "Image Wrinkly & Saggy Neck Heading Nancy M Text Block Verified Customer Item Li…" at bounding box center [484, 144] width 123 height 209
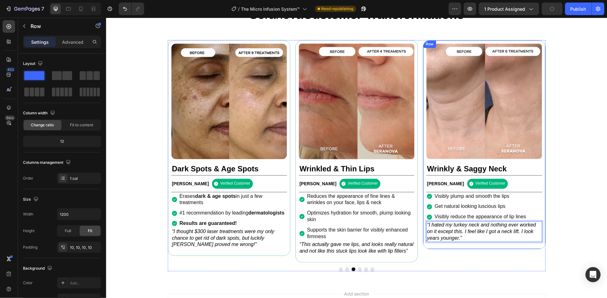
scroll to position [648, 0]
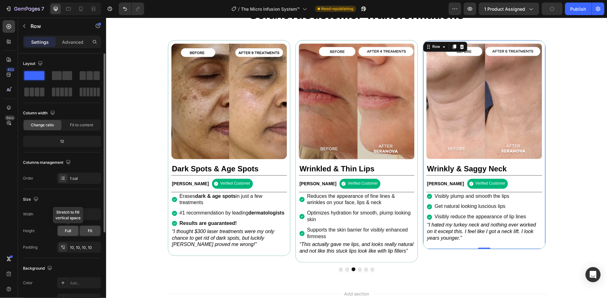
click at [62, 232] on div "Full" at bounding box center [68, 231] width 21 height 10
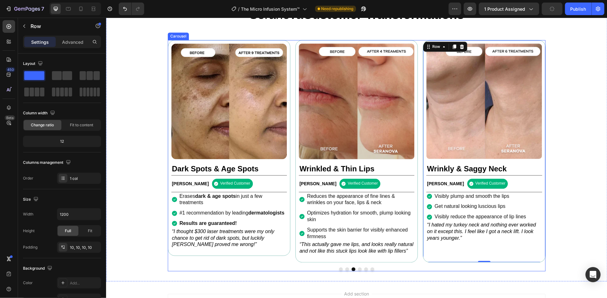
click at [358, 271] on button "Dot" at bounding box center [360, 269] width 4 height 4
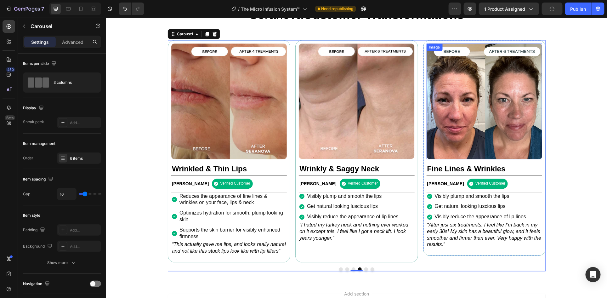
click at [469, 146] on img at bounding box center [485, 101] width 116 height 116
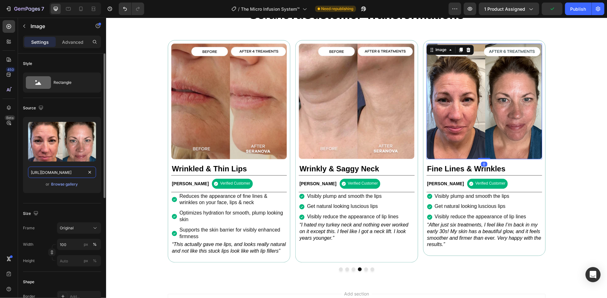
click at [64, 175] on input "[URL][DOMAIN_NAME]" at bounding box center [62, 172] width 68 height 11
paste input "c9377f88-1414-4bb1-8660-58a75d64c88c.webp?v=1966829596064468007"
type input "https://js-ecom-academy.myshopify.com/cdn/shop/files/gempages_57920194760147025…"
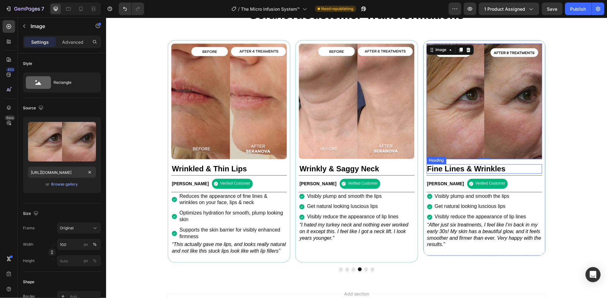
click at [508, 167] on h2 "Fine Lines & Wrinkles" at bounding box center [485, 168] width 116 height 9
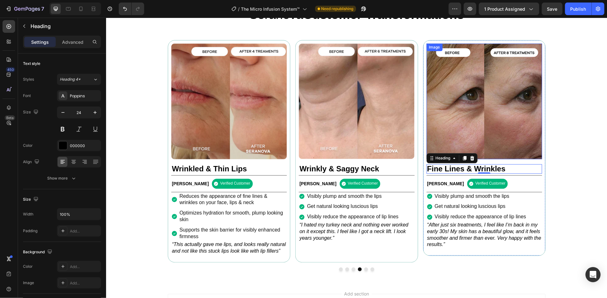
click at [476, 136] on img at bounding box center [485, 101] width 116 height 116
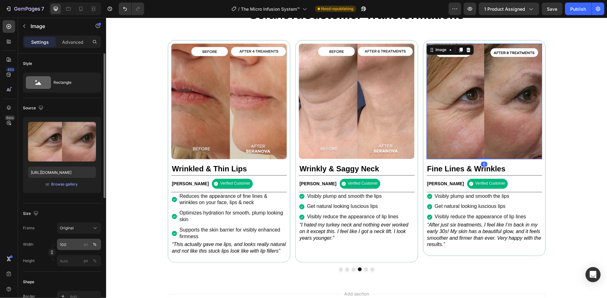
scroll to position [84, 0]
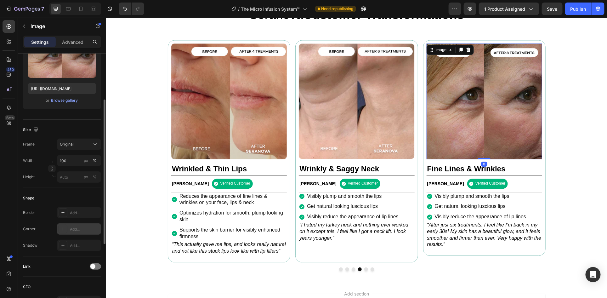
click at [77, 229] on div "Add..." at bounding box center [85, 229] width 30 height 6
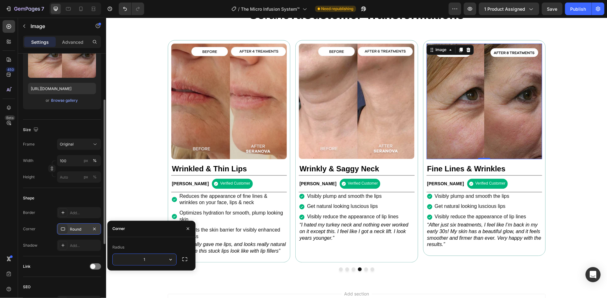
type input "15"
click at [483, 170] on h2 "Fine Lines & Wrinkles" at bounding box center [485, 168] width 116 height 9
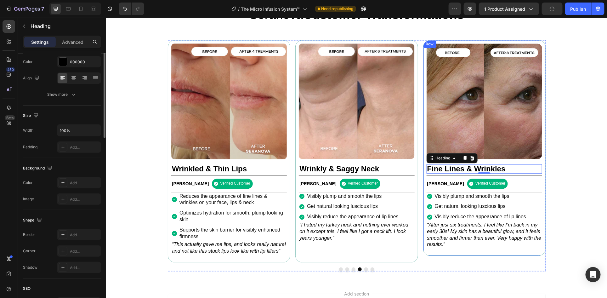
scroll to position [0, 0]
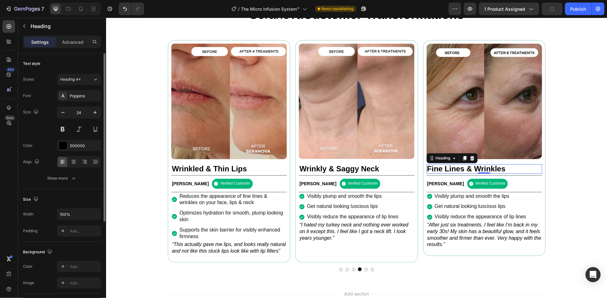
click at [446, 169] on h2 "Fine Lines & Wrinkles" at bounding box center [485, 168] width 116 height 9
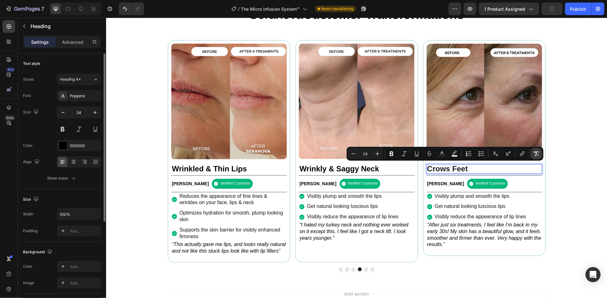
click at [536, 153] on icon "Editor contextual toolbar" at bounding box center [537, 154] width 6 height 4
click at [442, 180] on div "[PERSON_NAME] Text Block" at bounding box center [446, 183] width 38 height 7
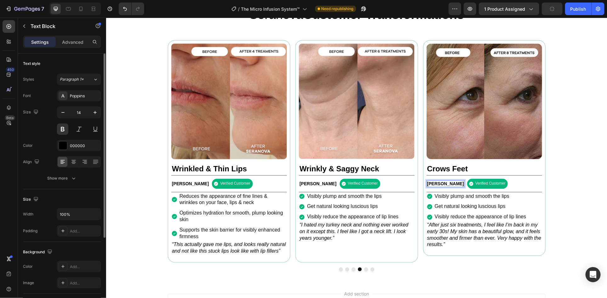
click at [433, 184] on p "[PERSON_NAME]" at bounding box center [445, 183] width 37 height 6
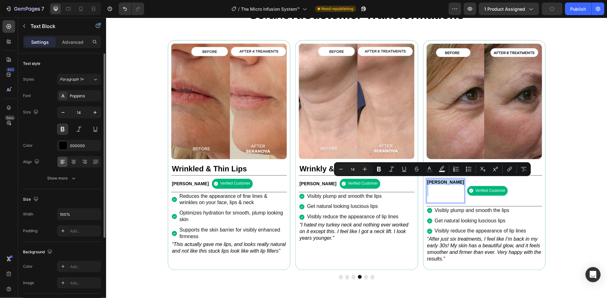
click at [435, 193] on p "Rich Text Editor. Editing area: main" at bounding box center [445, 195] width 37 height 11
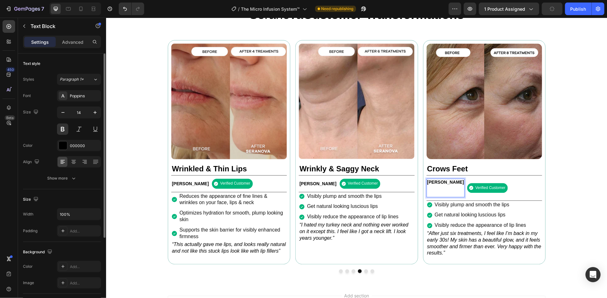
click at [434, 194] on p "⁠⁠⁠⁠⁠⁠⁠" at bounding box center [445, 190] width 37 height 11
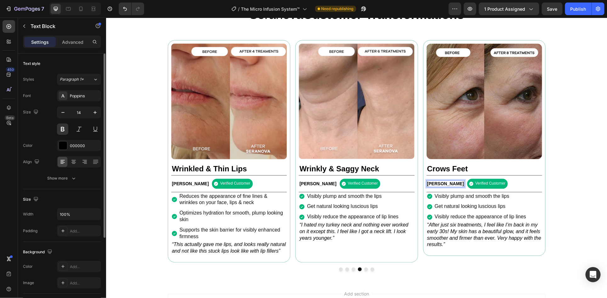
click at [433, 182] on p "[PERSON_NAME]" at bounding box center [445, 183] width 37 height 6
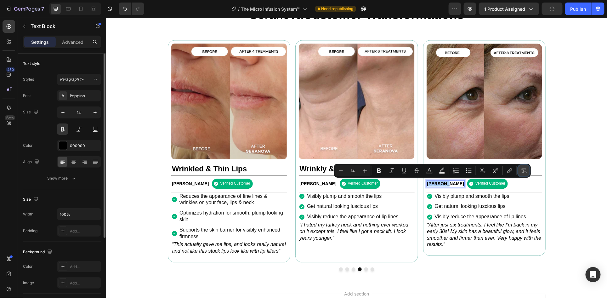
click at [526, 165] on button "Remove Format" at bounding box center [524, 170] width 11 height 11
click at [475, 196] on p "Visibly plump and smooth the lips" at bounding box center [481, 196] width 92 height 7
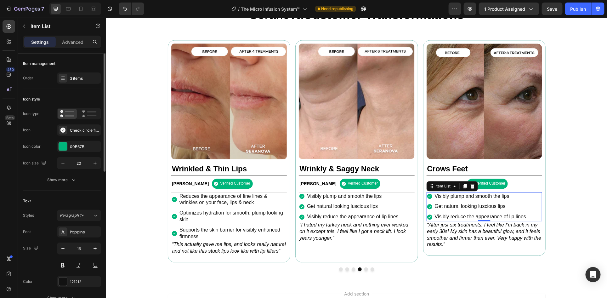
click at [462, 198] on p "Visibly plump and smooth the lips" at bounding box center [481, 196] width 92 height 7
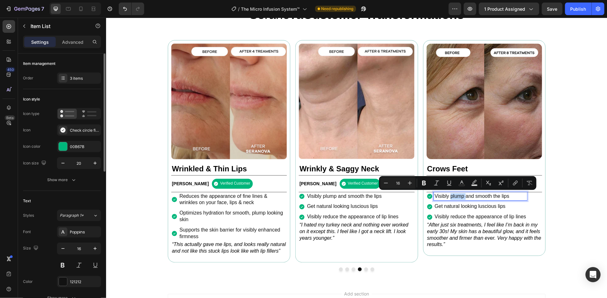
click at [463, 196] on p "Visibly plump and smooth the lips" at bounding box center [481, 196] width 92 height 7
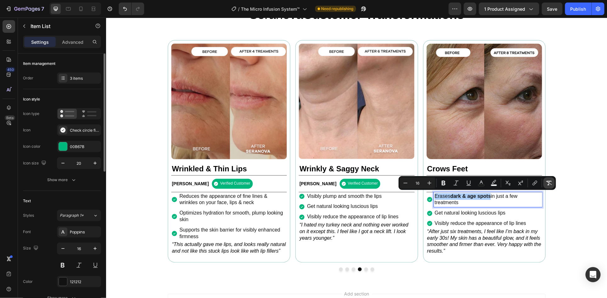
click at [550, 181] on icon "Editor contextual toolbar" at bounding box center [550, 183] width 6 height 4
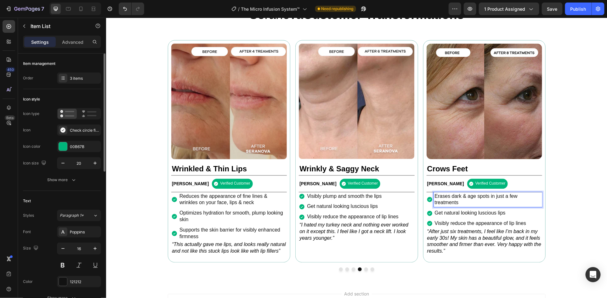
drag, startPoint x: 451, startPoint y: 195, endPoint x: 479, endPoint y: 195, distance: 28.7
click at [479, 195] on p "Erases dark & age spots in just a few treatments" at bounding box center [488, 199] width 106 height 13
click at [469, 214] on p "Get natural looking luscious lips" at bounding box center [488, 212] width 106 height 7
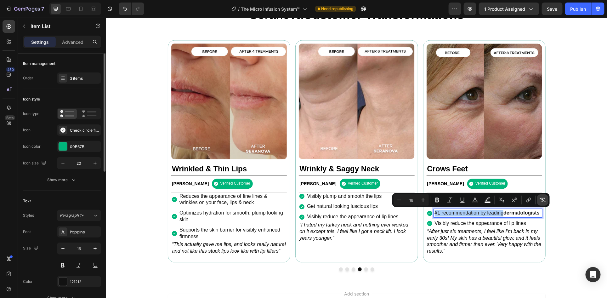
click at [544, 200] on icon "Editor contextual toolbar" at bounding box center [543, 200] width 6 height 6
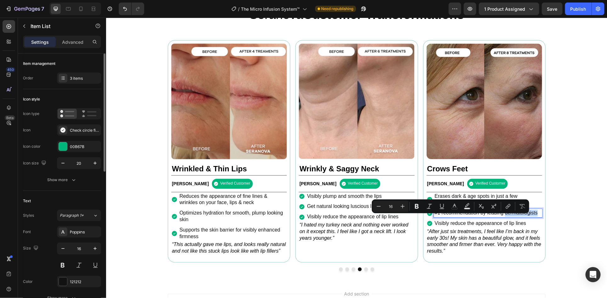
drag, startPoint x: 477, startPoint y: 219, endPoint x: 429, endPoint y: 218, distance: 47.9
click at [429, 217] on div "#1 recommendation by leading dermatologists" at bounding box center [485, 213] width 116 height 9
click at [417, 206] on icon "Editor contextual toolbar" at bounding box center [417, 206] width 4 height 5
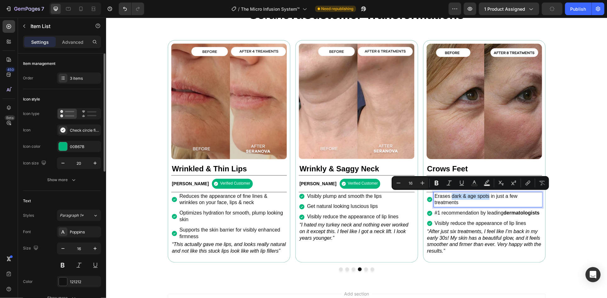
drag, startPoint x: 492, startPoint y: 193, endPoint x: 450, endPoint y: 194, distance: 42.2
click at [450, 194] on p "Erases dark & age spots in just a few treatments" at bounding box center [488, 199] width 106 height 13
click at [439, 182] on icon "Editor contextual toolbar" at bounding box center [437, 183] width 6 height 6
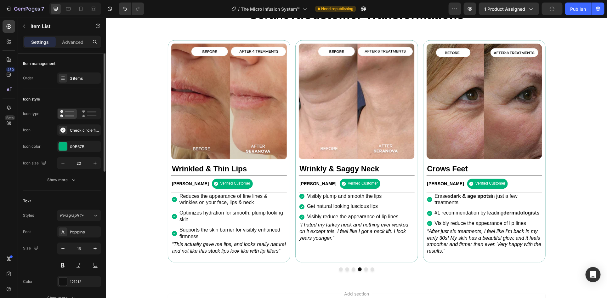
click at [467, 226] on p "Visibly reduce the appearance of lip lines" at bounding box center [488, 223] width 106 height 7
click at [494, 226] on p "Visibly reduce the appearance of lip lines" at bounding box center [488, 223] width 106 height 7
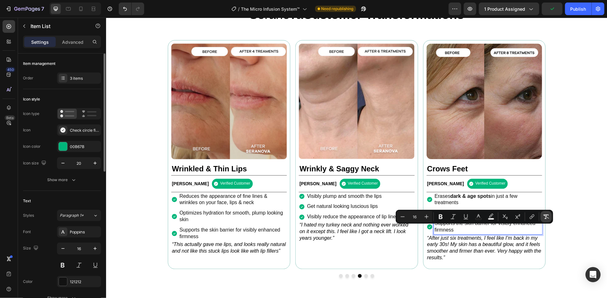
click at [547, 217] on icon "Editor contextual toolbar" at bounding box center [546, 217] width 6 height 6
click at [499, 246] on icon "“After just six treatments, I feel like I’m back in my early 30s! My skin has a…" at bounding box center [484, 247] width 114 height 25
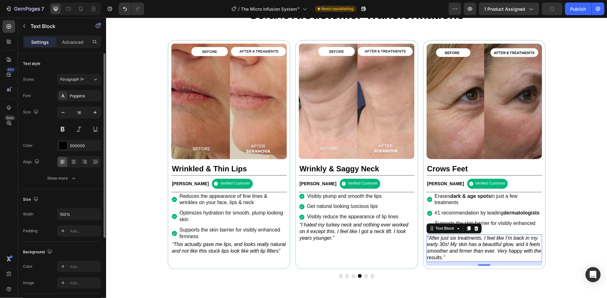
click at [471, 260] on icon "“After just six treatments, I feel like I’m back in my early 30s! My skin has a…" at bounding box center [484, 247] width 114 height 25
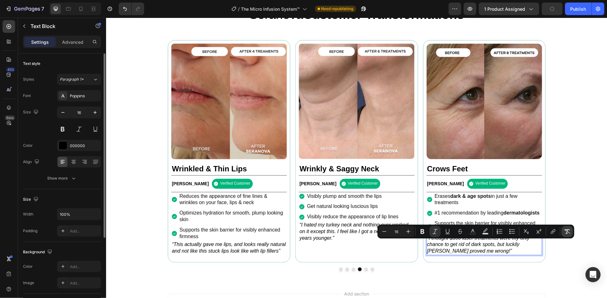
click at [567, 232] on icon "Editor contextual toolbar" at bounding box center [568, 231] width 6 height 4
click at [438, 231] on icon "Editor contextual toolbar" at bounding box center [435, 231] width 6 height 6
click at [364, 271] on button "Dot" at bounding box center [366, 269] width 4 height 4
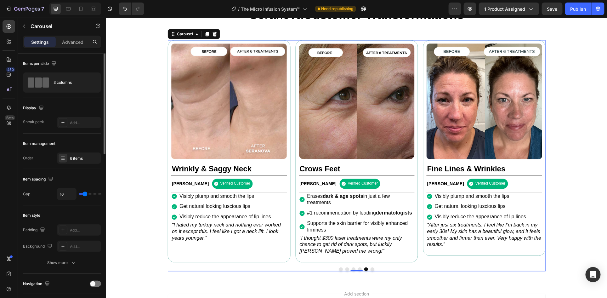
click at [370, 271] on button "Dot" at bounding box center [372, 269] width 4 height 4
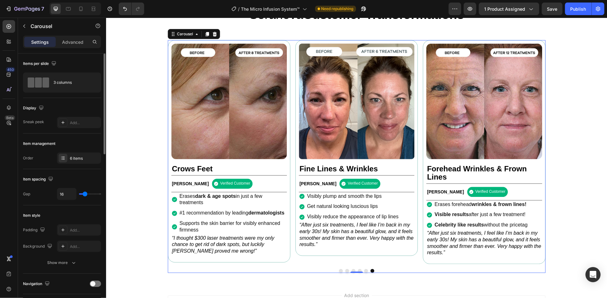
click at [340, 272] on div at bounding box center [357, 271] width 378 height 4
click at [339, 272] on button "Dot" at bounding box center [341, 271] width 4 height 4
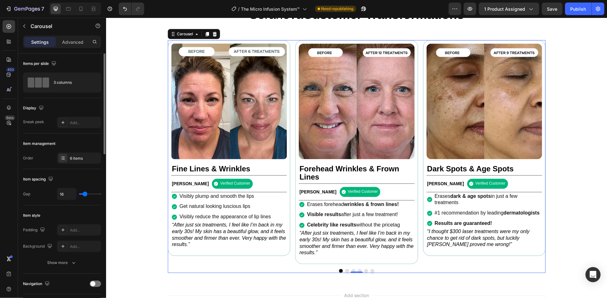
click at [345, 272] on button "Dot" at bounding box center [347, 271] width 4 height 4
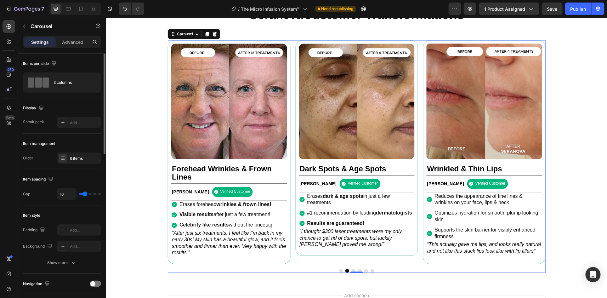
click at [352, 272] on button "Dot" at bounding box center [354, 271] width 4 height 4
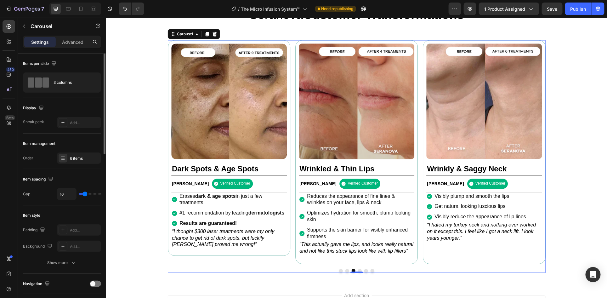
click at [354, 275] on div "0" at bounding box center [356, 272] width 6 height 5
click at [358, 272] on button "Dot" at bounding box center [360, 271] width 4 height 4
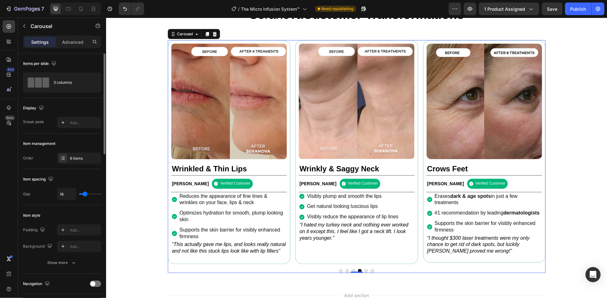
click at [364, 272] on button "Dot" at bounding box center [366, 271] width 4 height 4
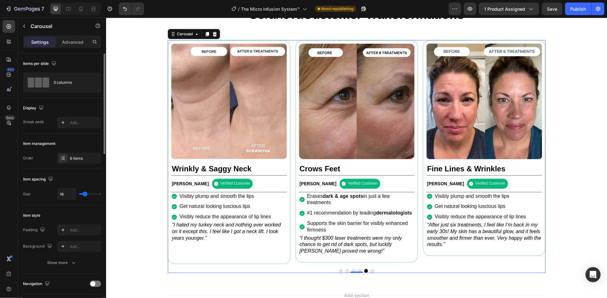
click at [370, 272] on button "Dot" at bounding box center [372, 271] width 4 height 4
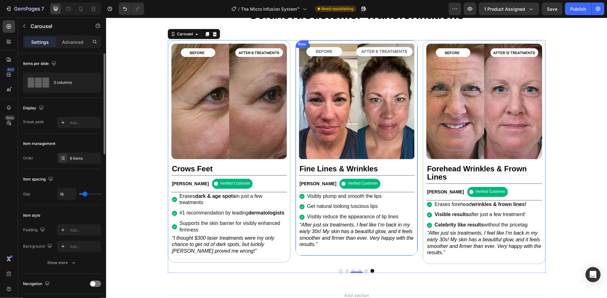
click at [295, 140] on div "Image Fine Lines & Wrinkles Heading Rebecca S. Text Block Verified Customer Ite…" at bounding box center [356, 148] width 123 height 216
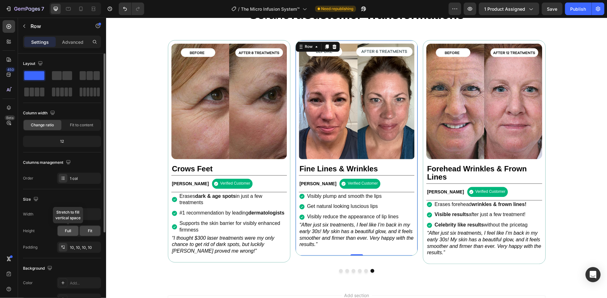
click at [66, 229] on span "Full" at bounding box center [68, 231] width 6 height 6
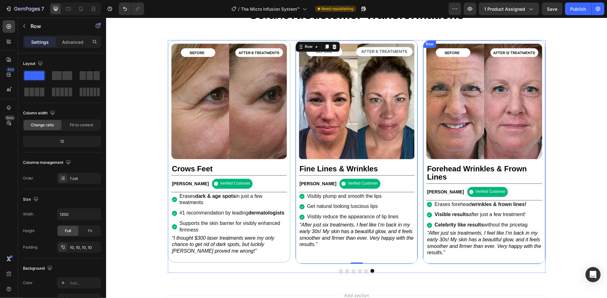
click at [423, 138] on div "Image Forehead Wrinkles & Frown Lines Heading Margret H. Text Block Verified Cu…" at bounding box center [484, 152] width 123 height 224
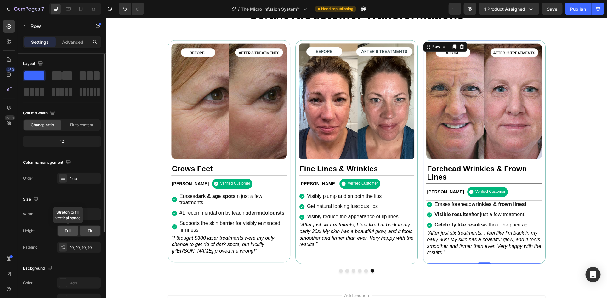
click at [69, 227] on div "Full" at bounding box center [68, 231] width 21 height 10
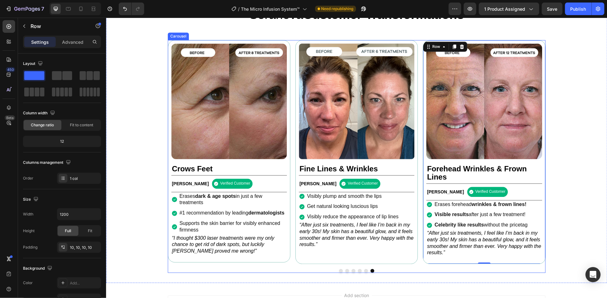
click at [364, 272] on button "Dot" at bounding box center [366, 271] width 4 height 4
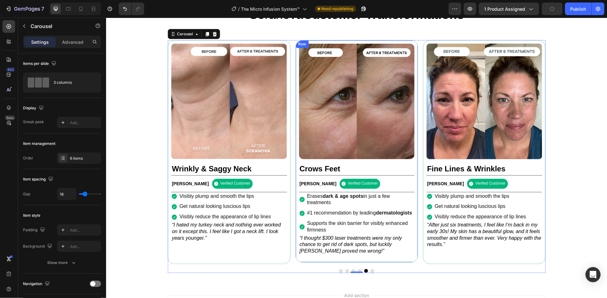
click at [295, 179] on div "Image Crows Feet Heading Betty N. Text Block Verified Customer Item List Row Er…" at bounding box center [356, 151] width 123 height 222
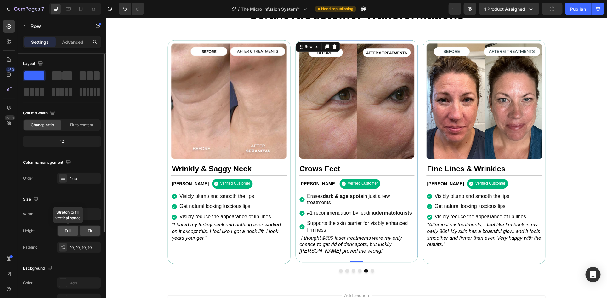
click at [67, 233] on div "Full" at bounding box center [68, 231] width 21 height 10
click at [358, 272] on button "Dot" at bounding box center [360, 271] width 4 height 4
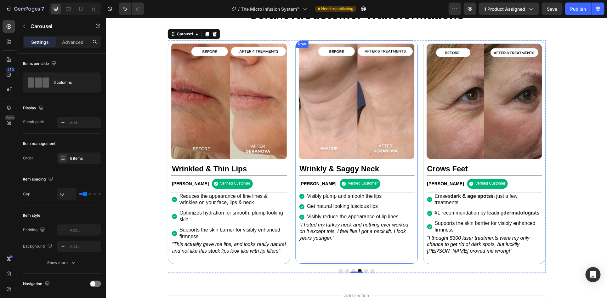
click at [295, 138] on div "Image Wrinkly & Saggy Neck Heading Nancy M Text Block Verified Customer Item Li…" at bounding box center [356, 152] width 123 height 224
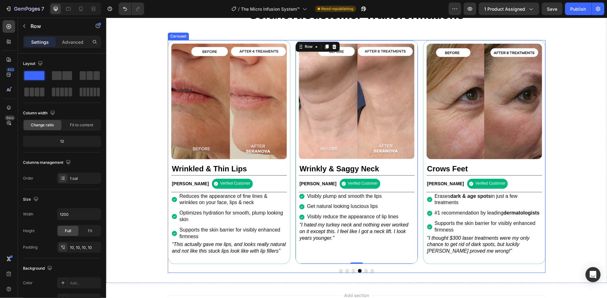
click at [352, 272] on button "Dot" at bounding box center [354, 271] width 4 height 4
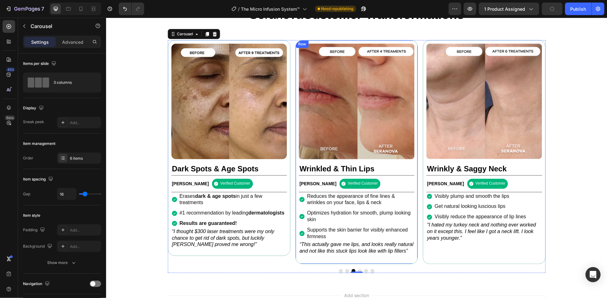
click at [295, 129] on div "Image Wrinkled & Thin Lips Heading Patricia R. Text Block Verified Customer Ite…" at bounding box center [356, 152] width 123 height 224
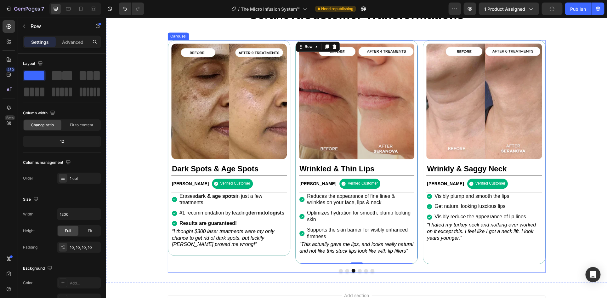
click at [345, 272] on button "Dot" at bounding box center [347, 271] width 4 height 4
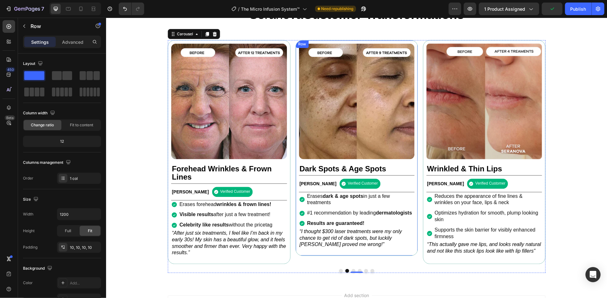
click at [295, 142] on div "Image Dark Spots & Age Spots Heading Betty N. Text Block Verified Customer Item…" at bounding box center [356, 148] width 123 height 216
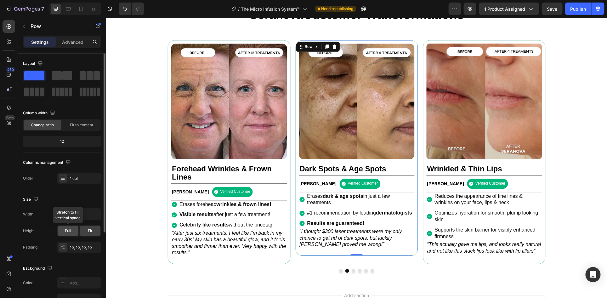
click at [69, 227] on div "Full" at bounding box center [68, 231] width 21 height 10
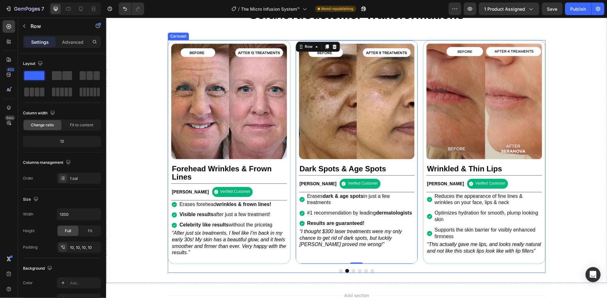
click at [339, 272] on button "Dot" at bounding box center [341, 271] width 4 height 4
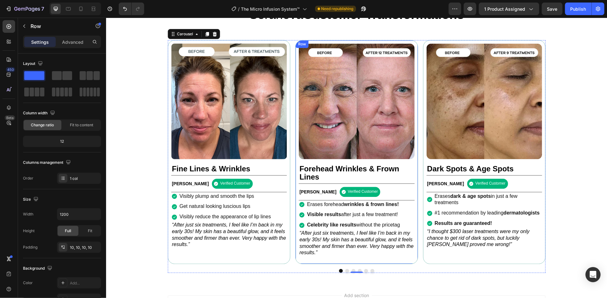
click at [295, 136] on div "Image Forehead Wrinkles & Frown Lines Heading Margret H. Text Block Verified Cu…" at bounding box center [356, 152] width 123 height 224
drag, startPoint x: 81, startPoint y: 9, endPoint x: 87, endPoint y: 11, distance: 6.9
click at [82, 9] on icon at bounding box center [81, 9] width 6 height 6
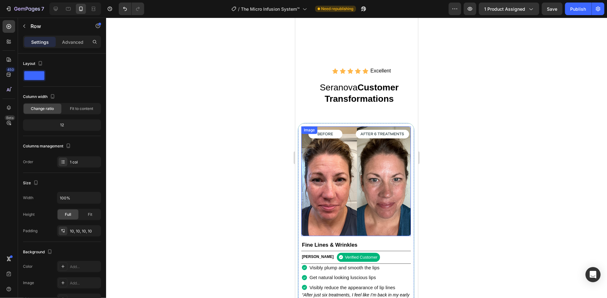
scroll to position [703, 0]
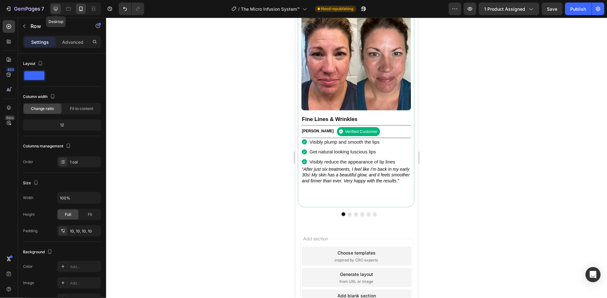
click at [55, 10] on icon at bounding box center [56, 9] width 4 height 4
type input "1200"
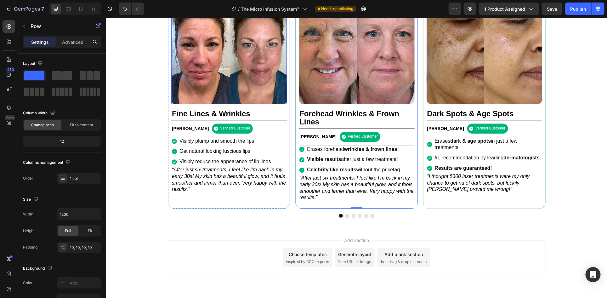
scroll to position [648, 0]
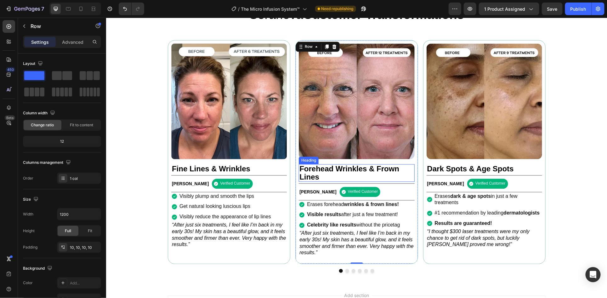
click at [372, 170] on p "Forehead Wrinkles & Frown Lines" at bounding box center [356, 172] width 114 height 16
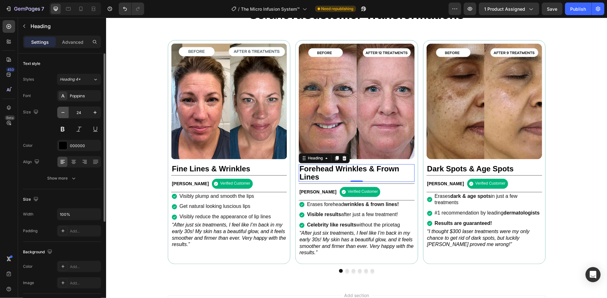
click at [65, 109] on button "button" at bounding box center [62, 112] width 11 height 11
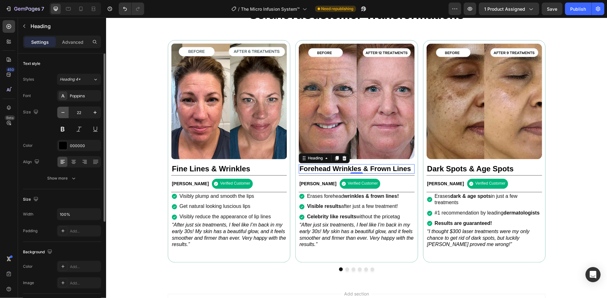
click at [65, 109] on button "button" at bounding box center [62, 112] width 11 height 11
type input "21"
click at [345, 271] on button "Dot" at bounding box center [347, 269] width 4 height 4
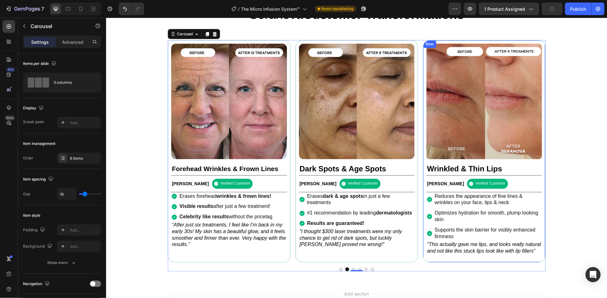
scroll to position [729, 0]
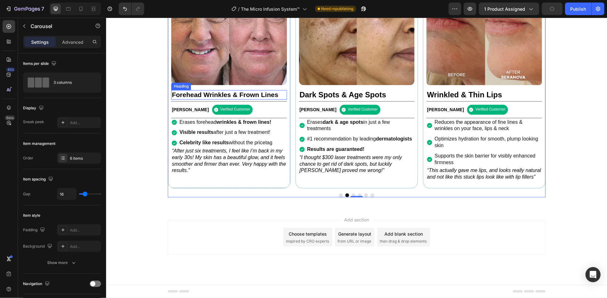
click at [213, 90] on p "Forehead Wrinkles & Frown Lines" at bounding box center [229, 94] width 114 height 8
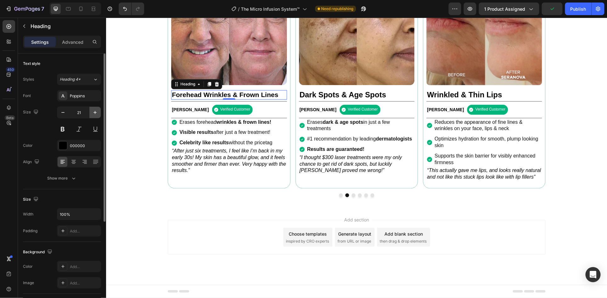
click at [95, 113] on icon "button" at bounding box center [95, 112] width 3 height 3
click at [66, 111] on button "button" at bounding box center [62, 112] width 11 height 11
type input "21"
click at [80, 40] on p "Advanced" at bounding box center [72, 42] width 21 height 7
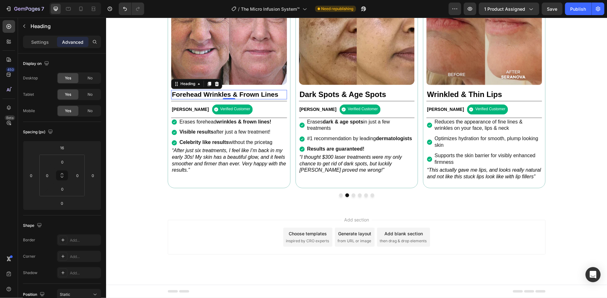
scroll to position [454, 0]
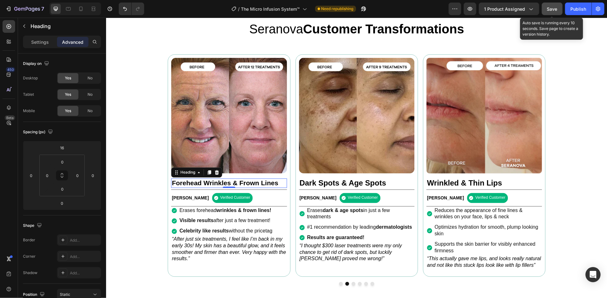
click at [556, 7] on span "Save" at bounding box center [552, 8] width 10 height 5
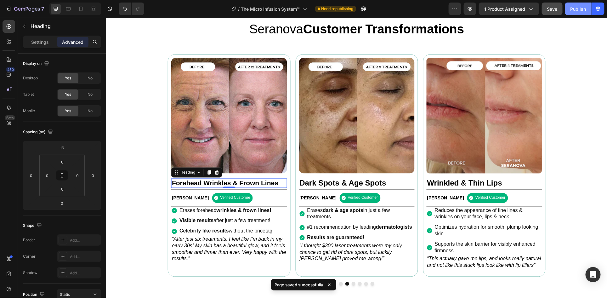
click at [576, 10] on div "Publish" at bounding box center [579, 9] width 16 height 7
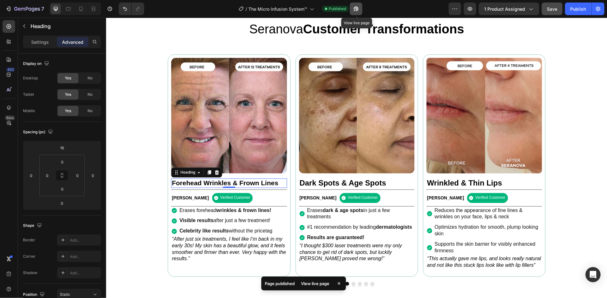
click at [356, 9] on icon "button" at bounding box center [355, 10] width 2 height 2
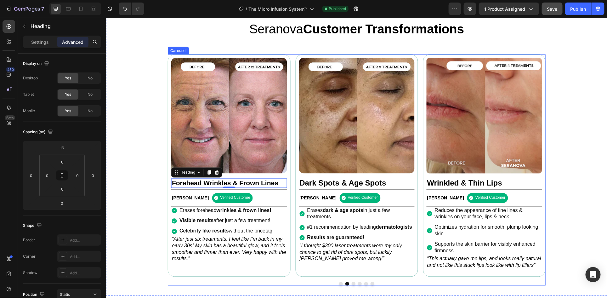
scroll to position [496, 0]
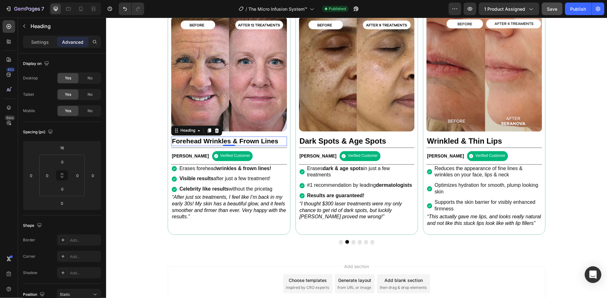
click at [594, 272] on icon "Open Intercom Messenger" at bounding box center [593, 275] width 7 height 8
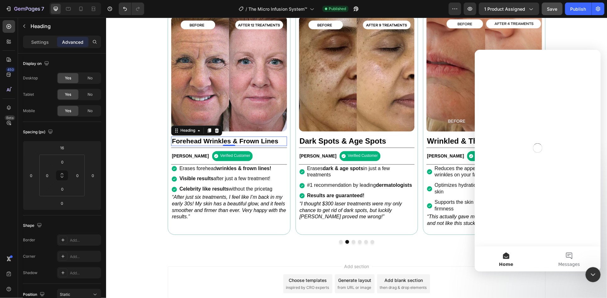
scroll to position [0, 0]
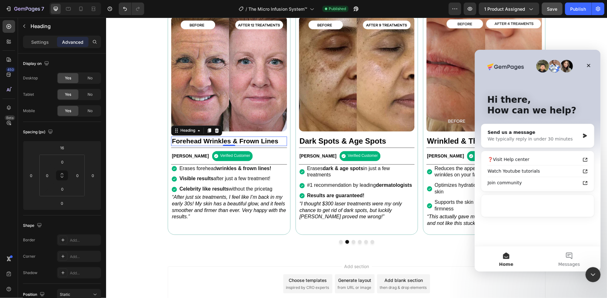
click at [504, 206] on div "Intercom messenger" at bounding box center [537, 206] width 113 height 22
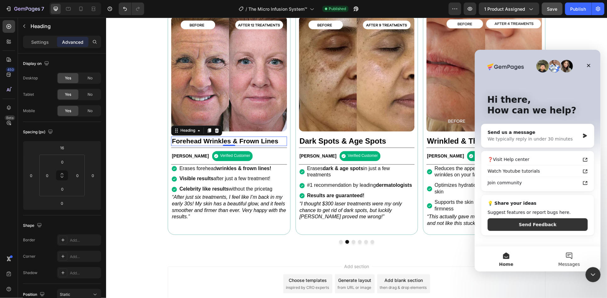
click at [562, 263] on span "Messages" at bounding box center [570, 264] width 22 height 4
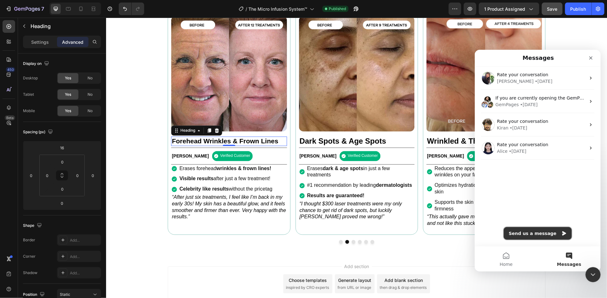
click at [537, 234] on button "Send us a message" at bounding box center [538, 233] width 68 height 13
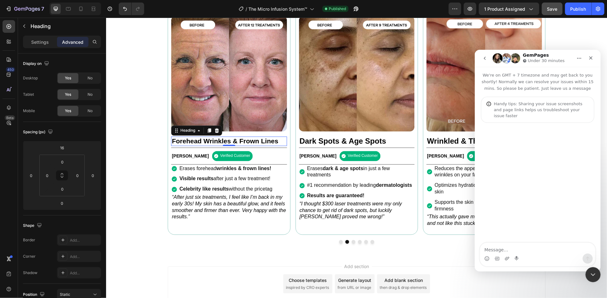
click at [501, 250] on textarea "Message…" at bounding box center [537, 248] width 115 height 11
type textarea "Hi. I'm facing a problem."
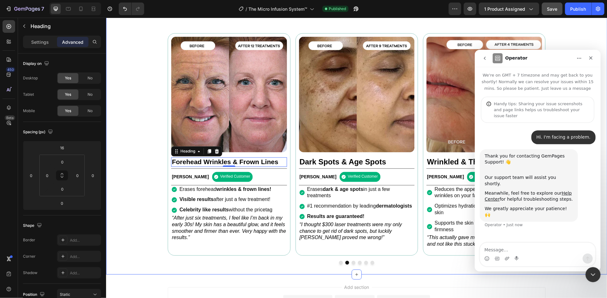
scroll to position [465, 0]
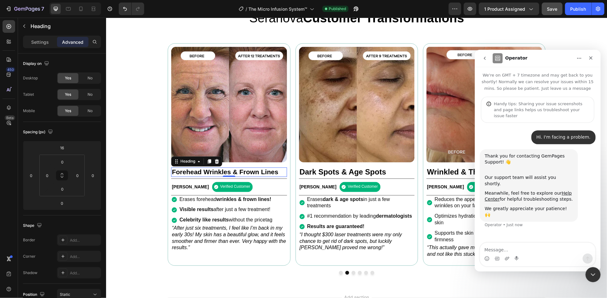
type textarea "h"
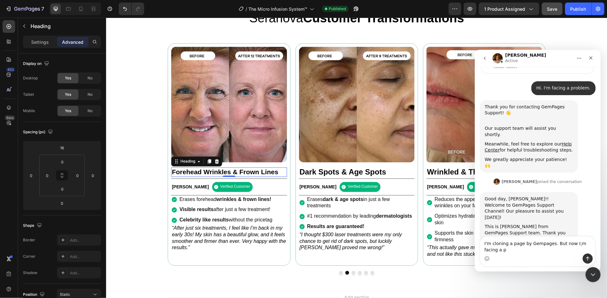
scroll to position [56, 0]
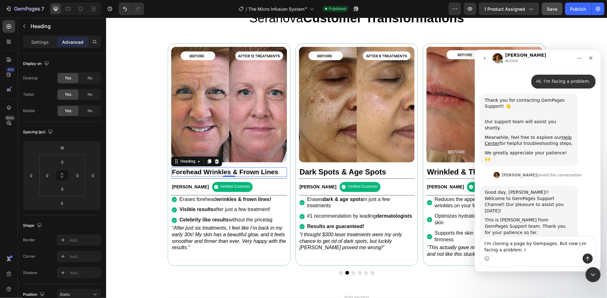
type textarea "I'm cloning a page by Gempages. But now I;m facing a problem. I"
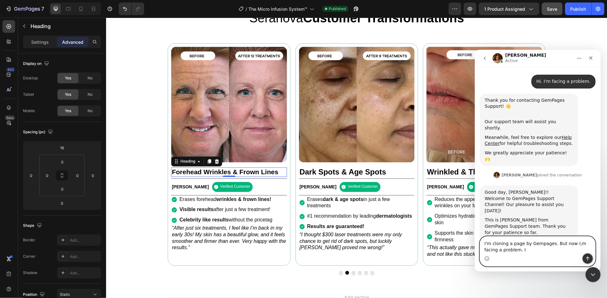
click at [589, 255] on button "Send a message…" at bounding box center [588, 258] width 10 height 10
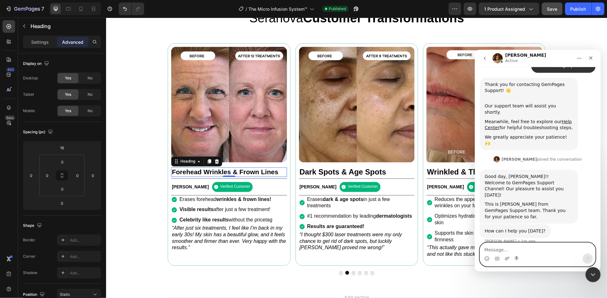
scroll to position [74, 0]
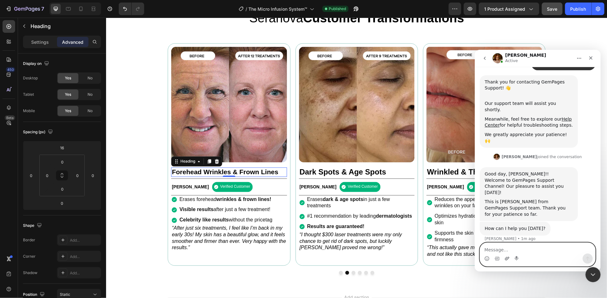
click at [507, 259] on icon "Upload attachment" at bounding box center [507, 258] width 5 height 5
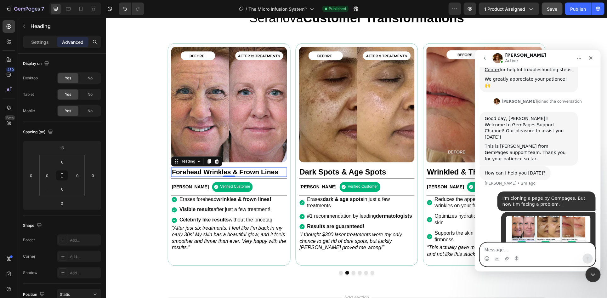
click at [489, 251] on textarea "Message…" at bounding box center [537, 248] width 115 height 11
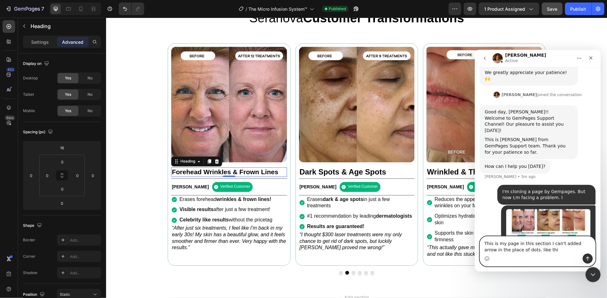
type textarea "This is my page in this section I can't added arrow in the place of dots. like …"
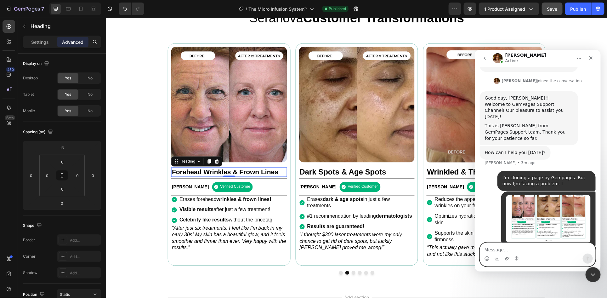
click at [505, 257] on icon "Upload attachment" at bounding box center [507, 258] width 5 height 5
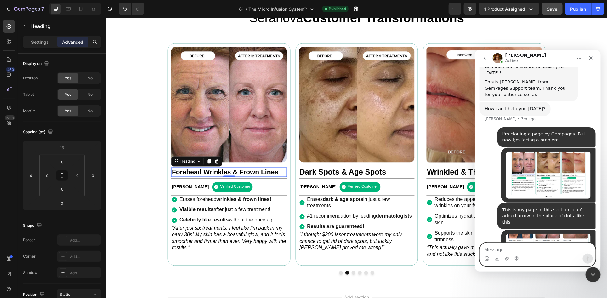
click at [499, 249] on textarea "Message…" at bounding box center [537, 248] width 115 height 11
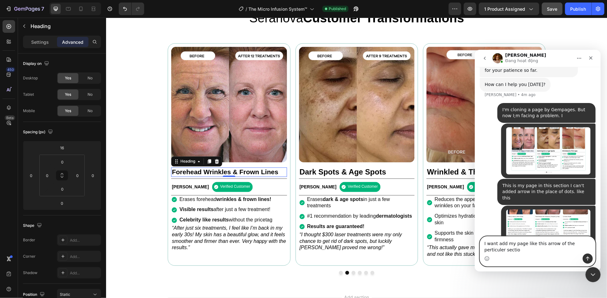
scroll to position [199, 0]
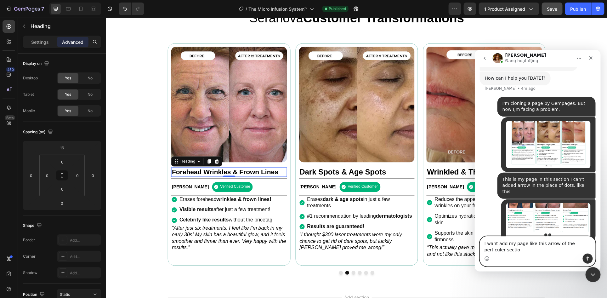
type textarea "I want add my page like this arrow of the perticuler section"
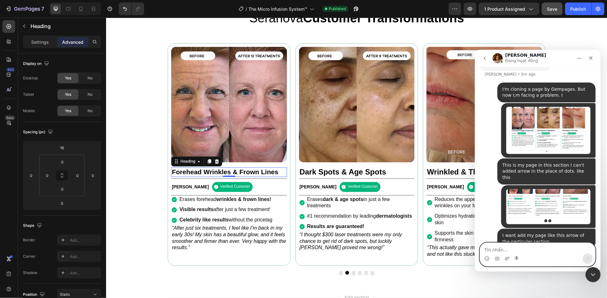
click at [531, 246] on textarea "Tin nhắn..." at bounding box center [537, 248] width 115 height 11
paste textarea "https://seranovabeauty.com/products/the-micro-infusion-kit"
type textarea "Here is live page Link: https://seranovabeauty.com/products/the-micro-infusion-…"
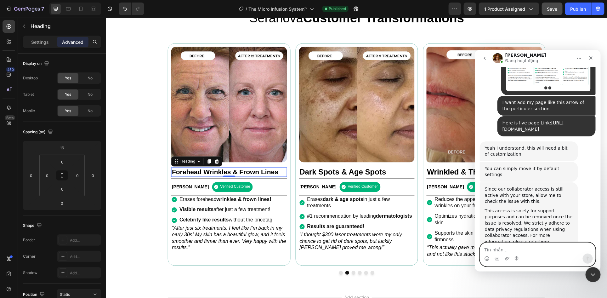
scroll to position [343, 0]
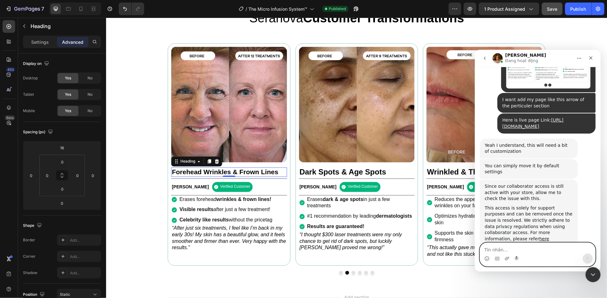
click at [507, 250] on textarea "Tin nhắn..." at bounding box center [537, 248] width 115 height 11
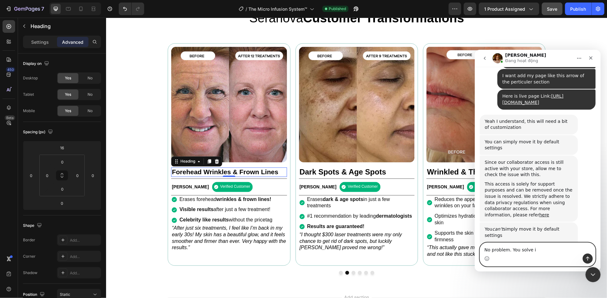
type textarea "No problem. You solve it"
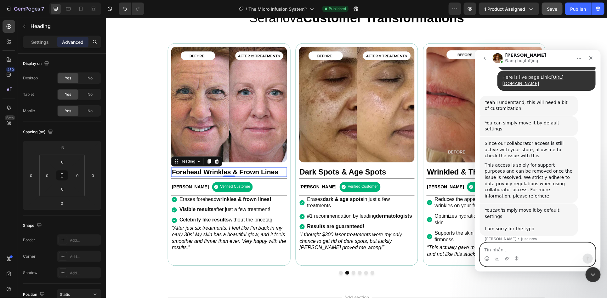
click at [506, 249] on textarea "Tin nhắn..." at bounding box center [537, 248] width 115 height 11
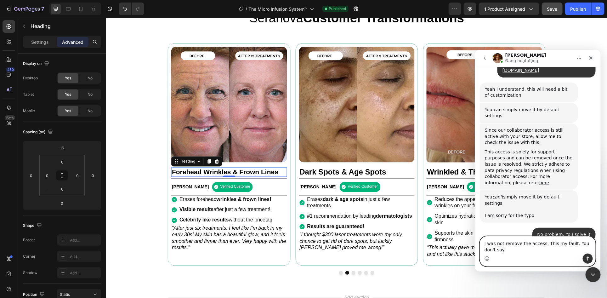
scroll to position [405, 0]
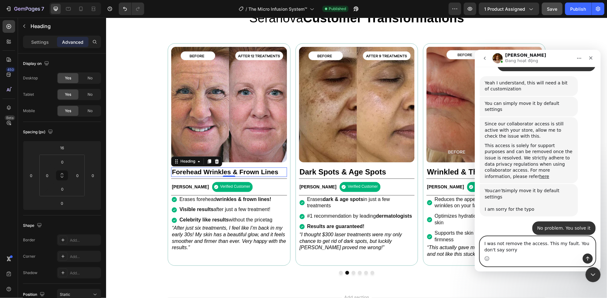
type textarea "I was not remove the access. This my fault. You don't say sorry."
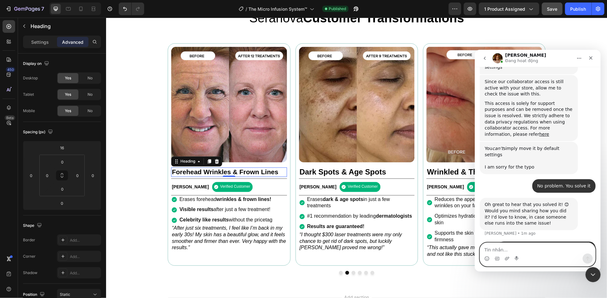
scroll to position [448, 0]
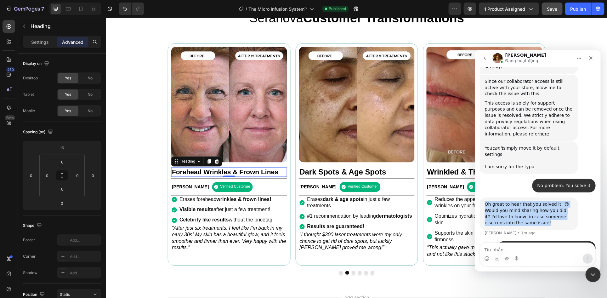
drag, startPoint x: 519, startPoint y: 171, endPoint x: 484, endPoint y: 153, distance: 39.3
click at [484, 197] on div "Oh great to hear that you solved it! 😊 Would you mind sharing how you did it? I…" at bounding box center [529, 213] width 98 height 32
copy div "Oh great to hear that you solved it! 😊 Would you mind sharing how you did it? I…"
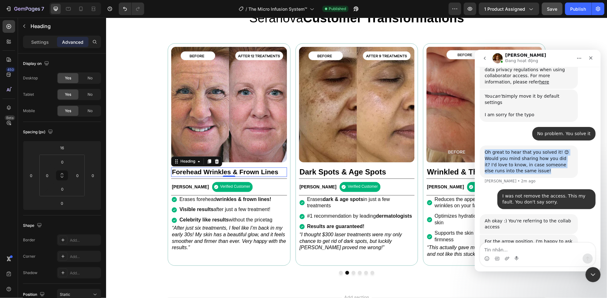
scroll to position [514, 0]
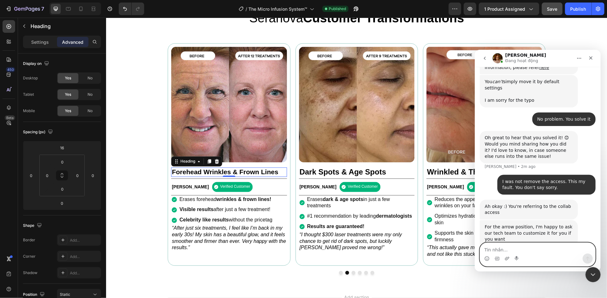
click at [504, 249] on textarea "Tin nhắn..." at bounding box center [537, 248] width 115 height 11
click at [504, 245] on textarea "Tin nhắn..." at bounding box center [537, 248] width 115 height 11
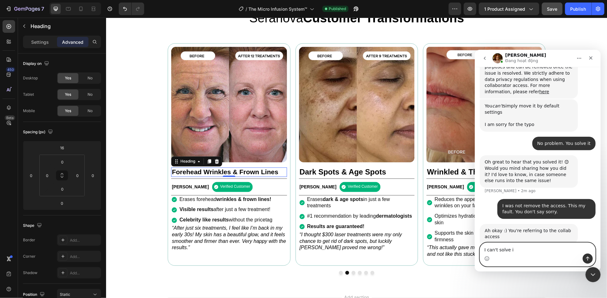
type textarea "I can't solve it"
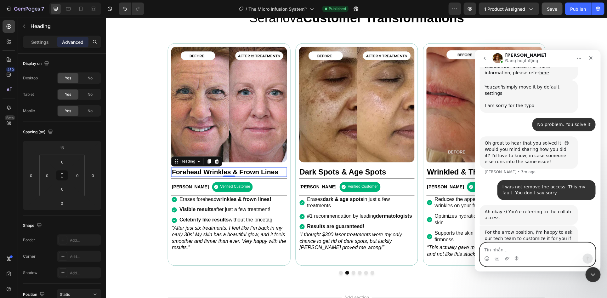
click at [508, 245] on textarea "Tin nhắn..." at bounding box center [537, 248] width 115 height 11
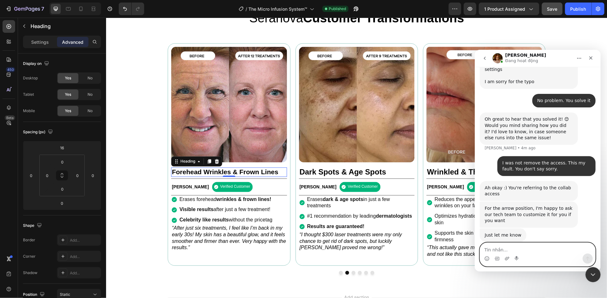
click at [508, 247] on textarea "Tin nhắn..." at bounding box center [537, 248] width 115 height 11
paste textarea "Oh, I think you misunderstood me. I haven’t solved the problem yet. I want arro…"
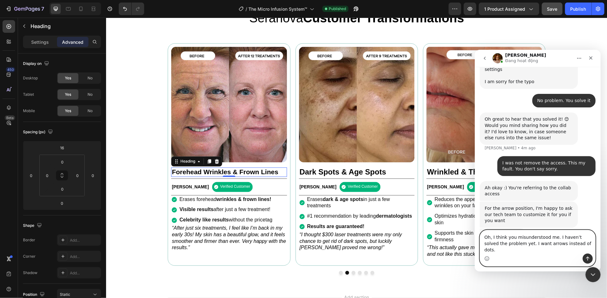
scroll to position [540, 0]
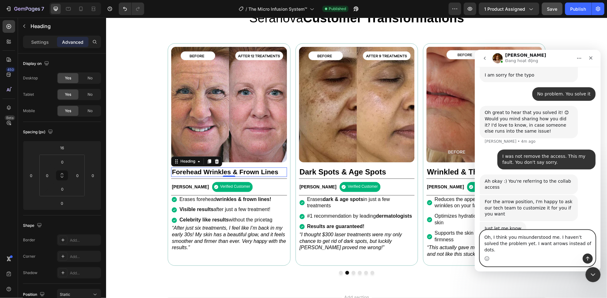
type textarea "Oh, I think you misunderstood me. I haven’t solved the problem yet. I want arro…"
click at [587, 259] on icon "Send a message…" at bounding box center [587, 258] width 5 height 5
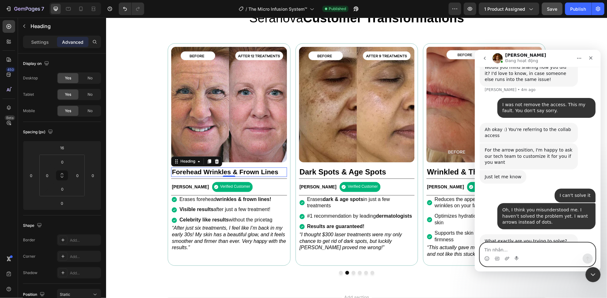
scroll to position [616, 0]
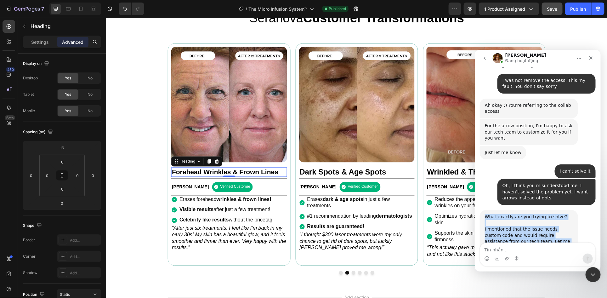
drag, startPoint x: 508, startPoint y: 198, endPoint x: 484, endPoint y: 162, distance: 43.0
click at [485, 214] on div "What exactly are you trying to solve? I mentioned that the issue needs custom c…" at bounding box center [529, 235] width 88 height 43
copy div "What exactly are you trying to solve? I mentioned that the issue needs custom c…"
click at [524, 220] on div "I mentioned that the issue needs custom code and would require assistance from …" at bounding box center [529, 238] width 88 height 37
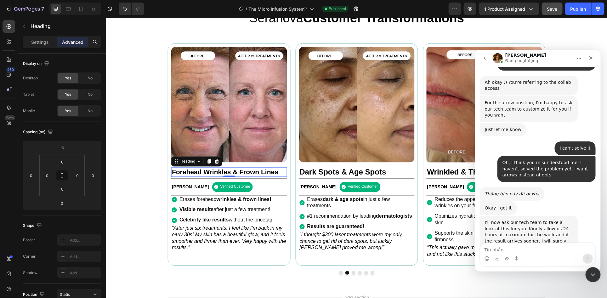
scroll to position [602, 0]
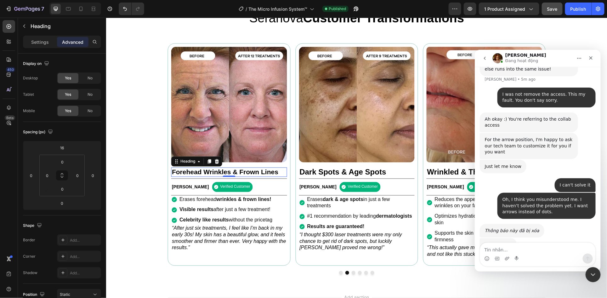
drag, startPoint x: 482, startPoint y: 201, endPoint x: 571, endPoint y: 220, distance: 91.1
click at [571, 252] on div "I'll now ask our tech team to take a look at this for you. Kindly allow us 24 h…" at bounding box center [529, 271] width 98 height 38
copy div "I'll now ask our tech team to take a look at this for you. Kindly allow us 24 h…"
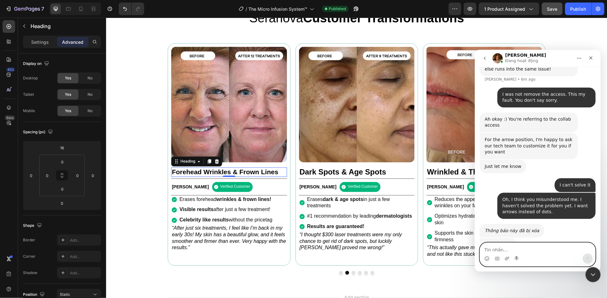
click at [507, 247] on textarea "Tin nhắn..." at bounding box center [537, 248] width 115 height 11
type textarea "ok"
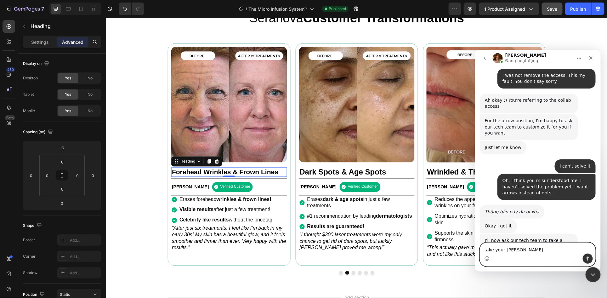
type textarea "take your time"
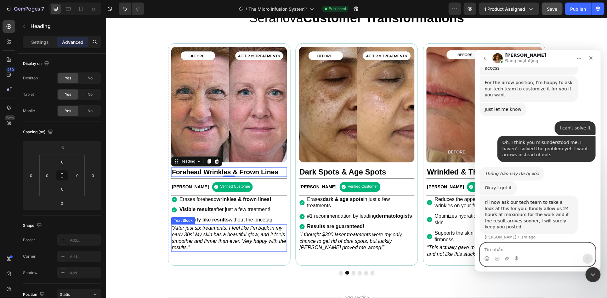
scroll to position [660, 0]
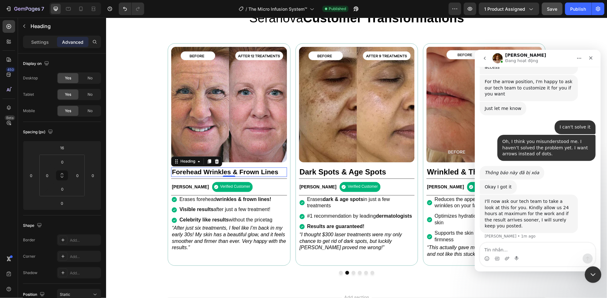
click at [591, 272] on icon "Close Intercom Messenger" at bounding box center [593, 274] width 8 height 8
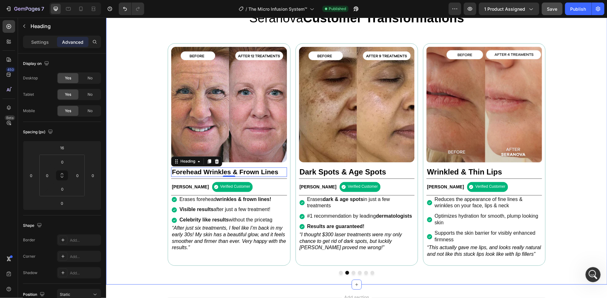
scroll to position [647, 0]
